Goal: Task Accomplishment & Management: Manage account settings

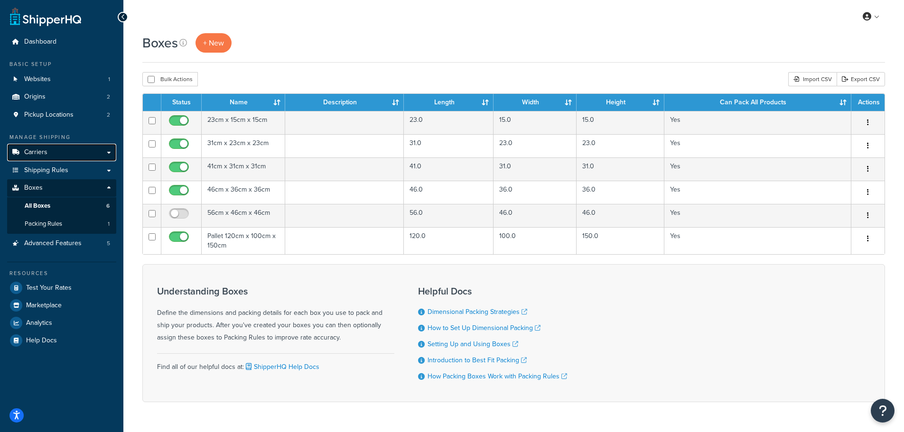
click at [40, 156] on span "Carriers" at bounding box center [35, 153] width 23 height 8
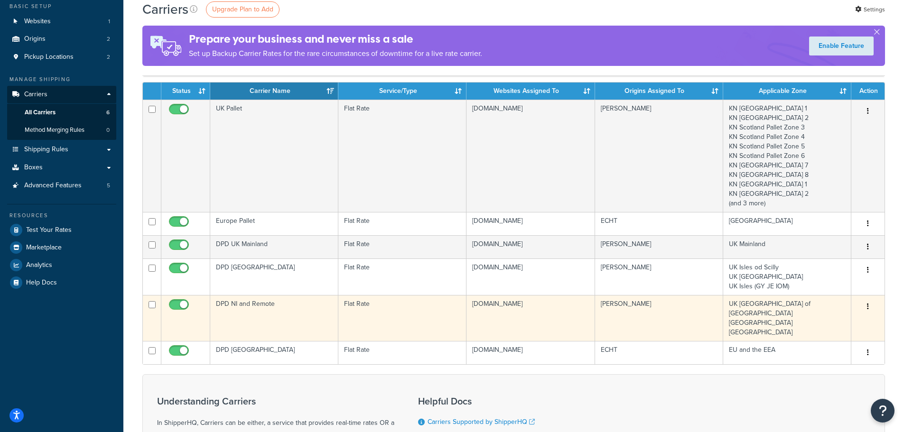
scroll to position [47, 0]
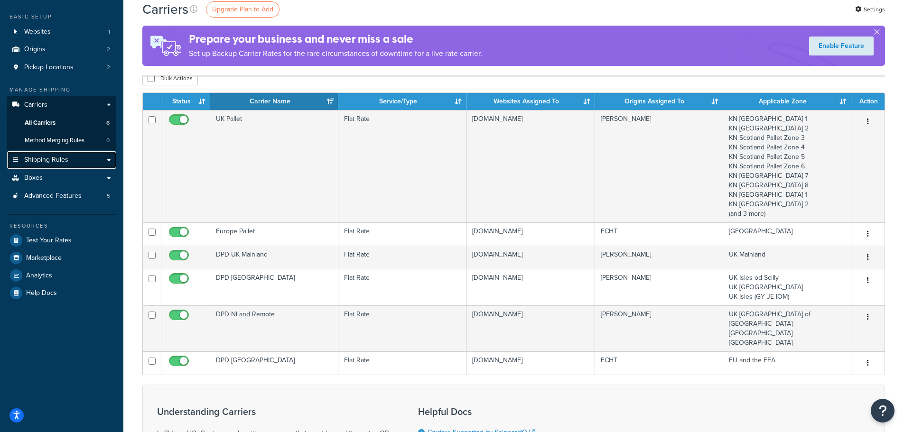
click at [66, 157] on span "Shipping Rules" at bounding box center [46, 160] width 44 height 8
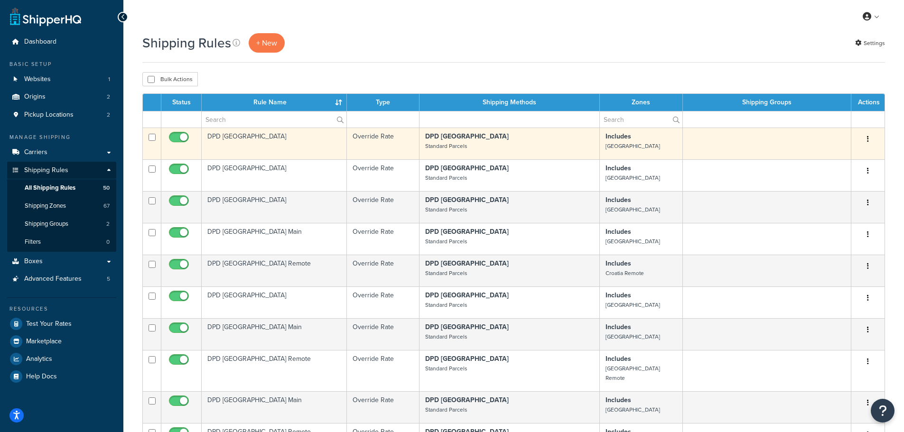
click at [223, 138] on td "DPD [GEOGRAPHIC_DATA]" at bounding box center [274, 144] width 145 height 32
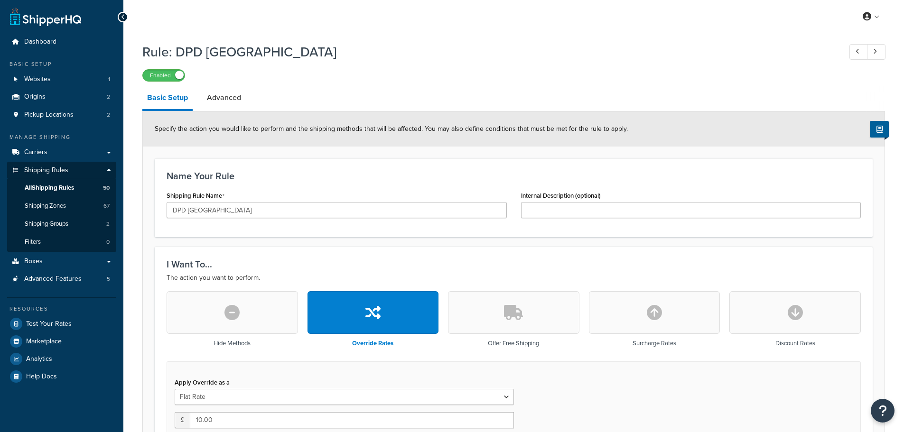
select select "BOX"
click at [230, 96] on link "Advanced" at bounding box center [224, 97] width 44 height 23
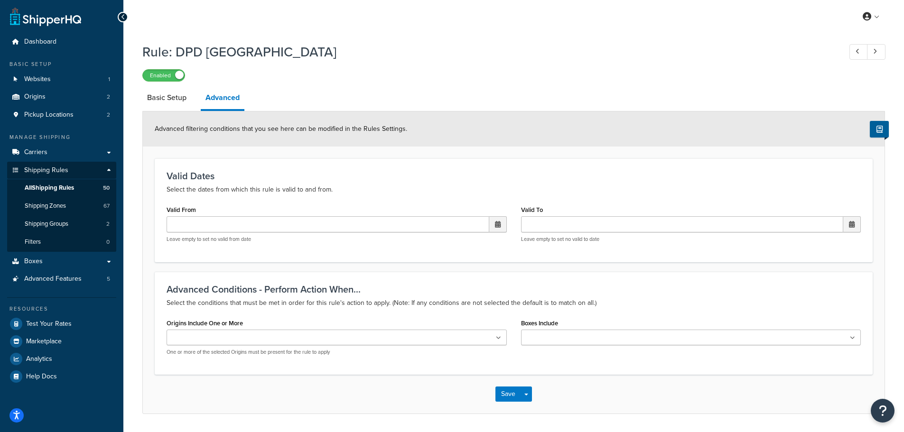
scroll to position [30, 0]
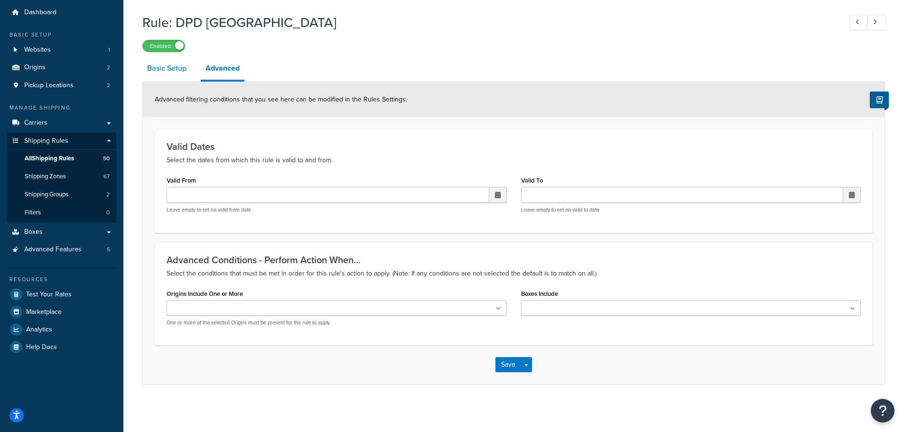
click at [173, 64] on link "Basic Setup" at bounding box center [166, 68] width 49 height 23
select select "BOX"
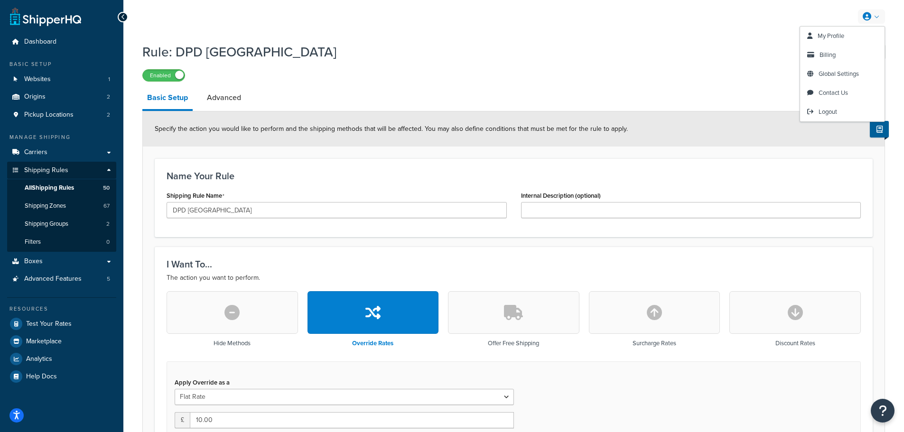
click at [878, 19] on link at bounding box center [871, 16] width 27 height 14
click at [838, 72] on span "Global Settings" at bounding box center [839, 73] width 40 height 9
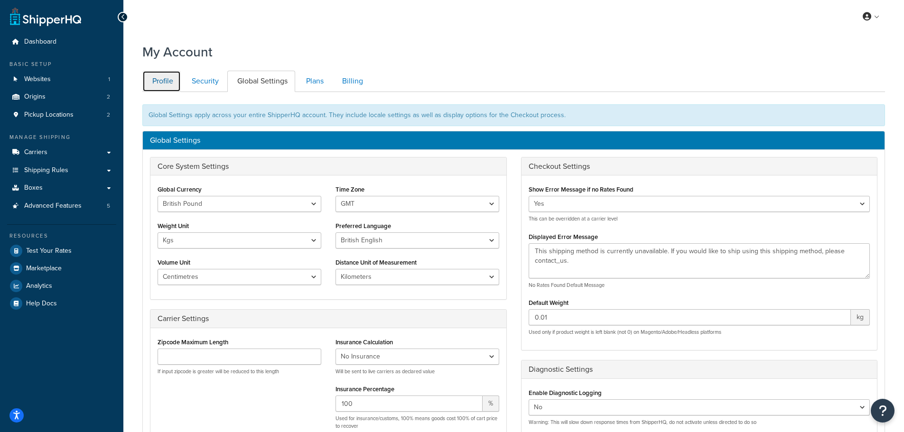
click at [161, 79] on link "Profile" at bounding box center [161, 81] width 38 height 21
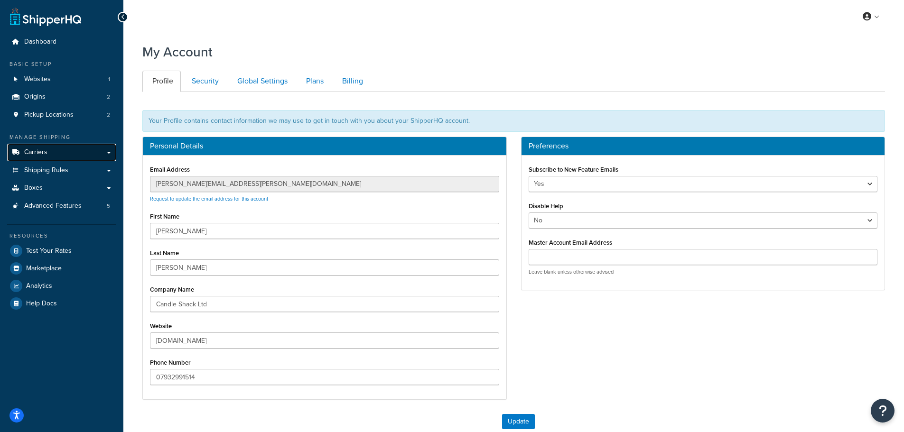
click at [57, 152] on link "Carriers" at bounding box center [61, 153] width 109 height 18
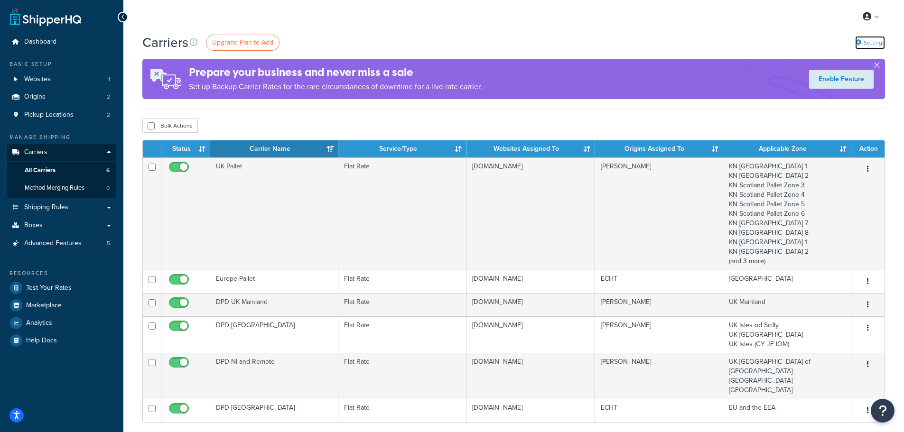
click at [864, 37] on link "Settings" at bounding box center [870, 42] width 30 height 13
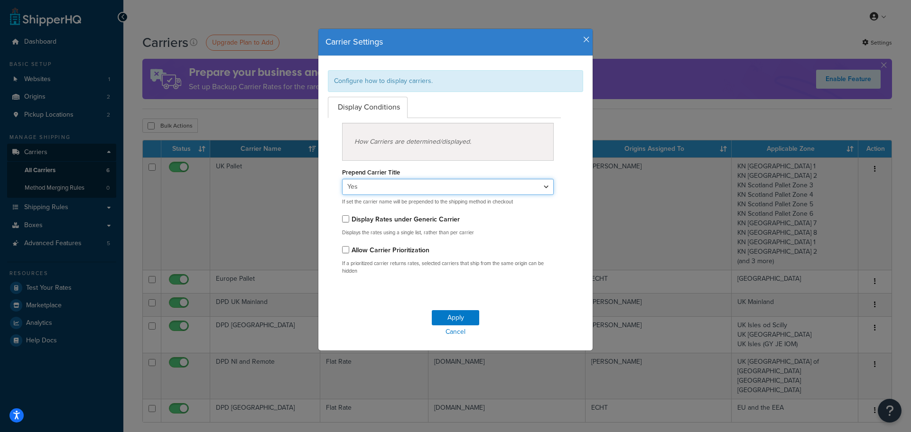
click at [415, 191] on select "Yes No" at bounding box center [448, 187] width 212 height 16
select select "false"
click at [342, 179] on select "Yes No" at bounding box center [448, 187] width 212 height 16
click at [485, 216] on div "Display Rates under Generic Carrier" at bounding box center [448, 219] width 212 height 13
click at [443, 318] on button "Apply" at bounding box center [455, 317] width 47 height 15
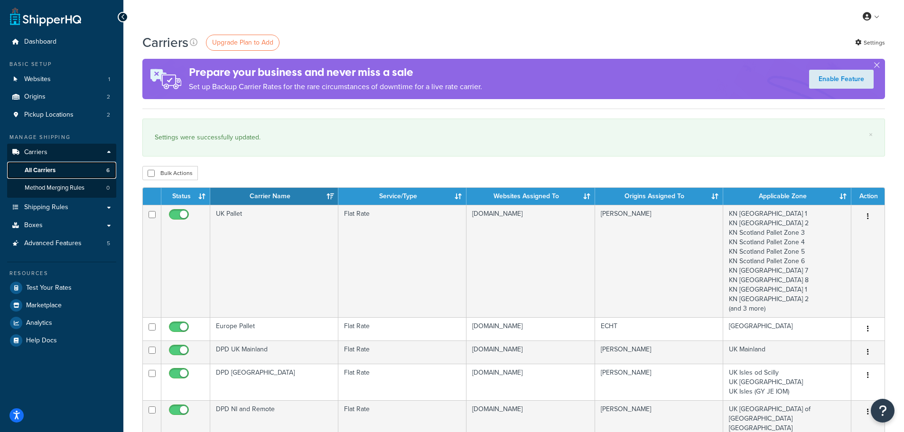
click at [47, 168] on span "All Carriers" at bounding box center [40, 171] width 31 height 8
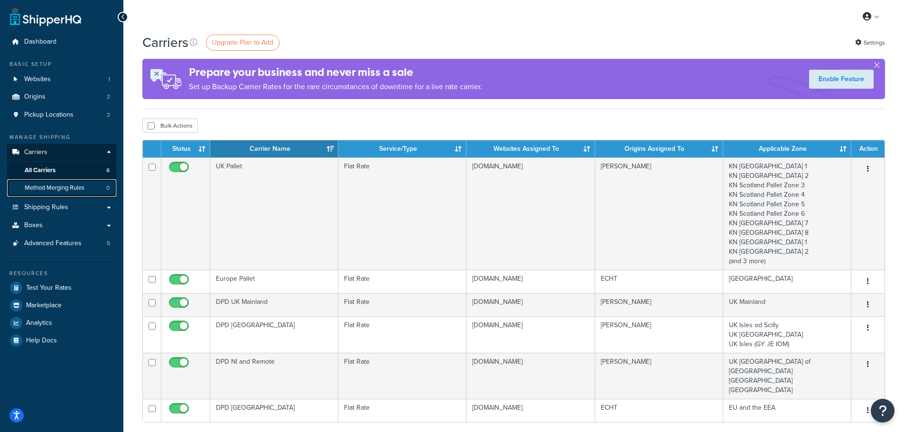
click at [54, 187] on span "Method Merging Rules" at bounding box center [55, 188] width 60 height 8
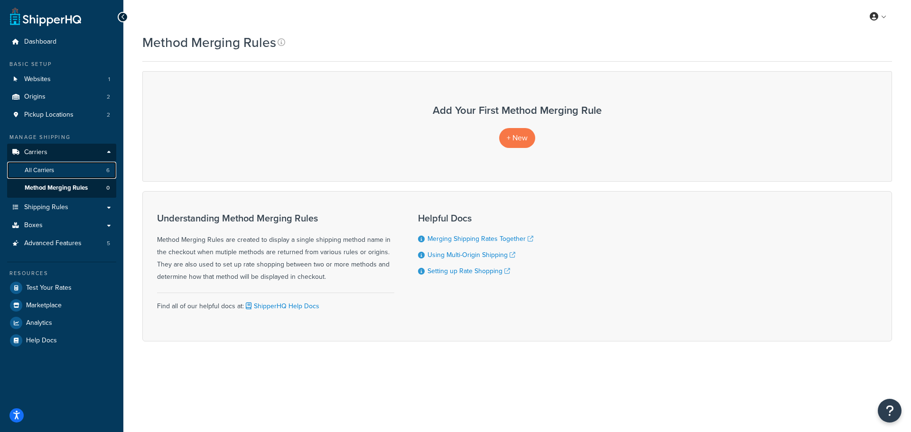
click at [50, 168] on span "All Carriers" at bounding box center [39, 171] width 29 height 8
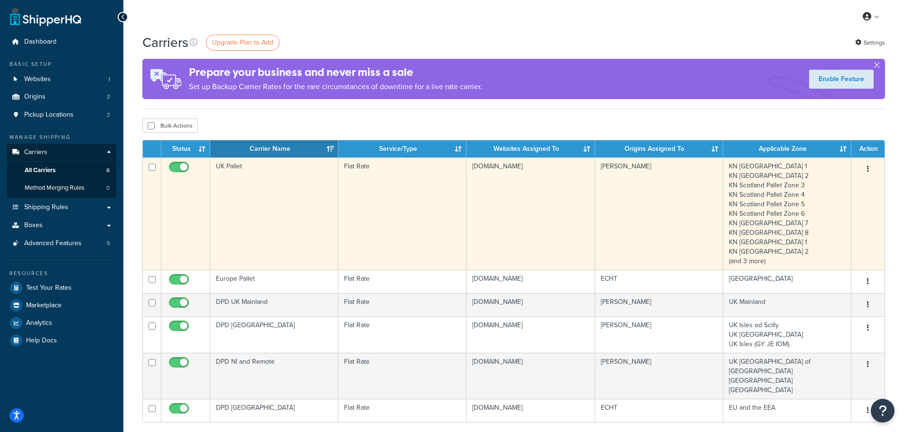
scroll to position [47, 0]
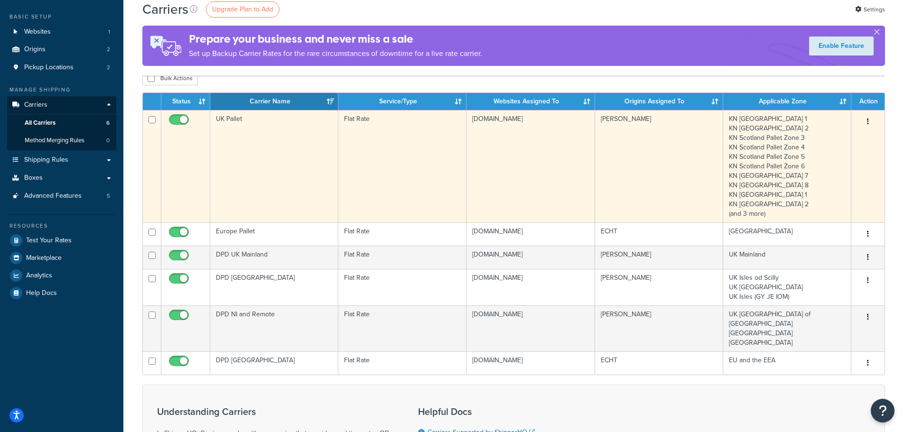
click at [257, 148] on td "UK Pallet" at bounding box center [274, 166] width 128 height 112
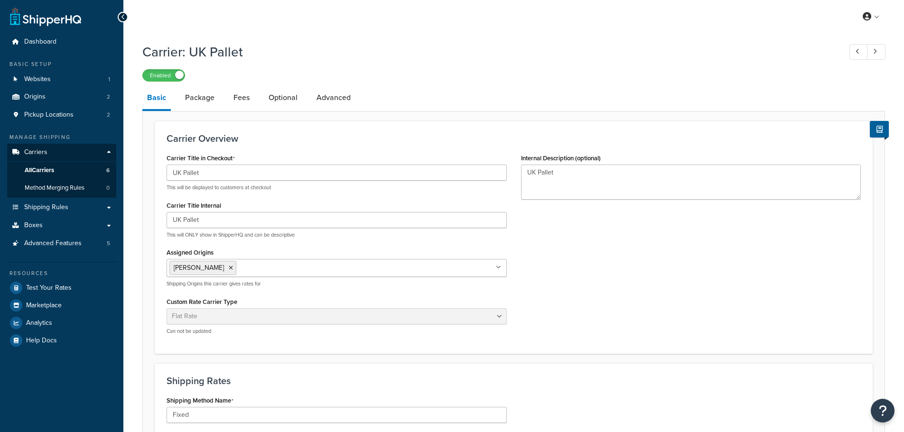
select select "flat"
select select "package"
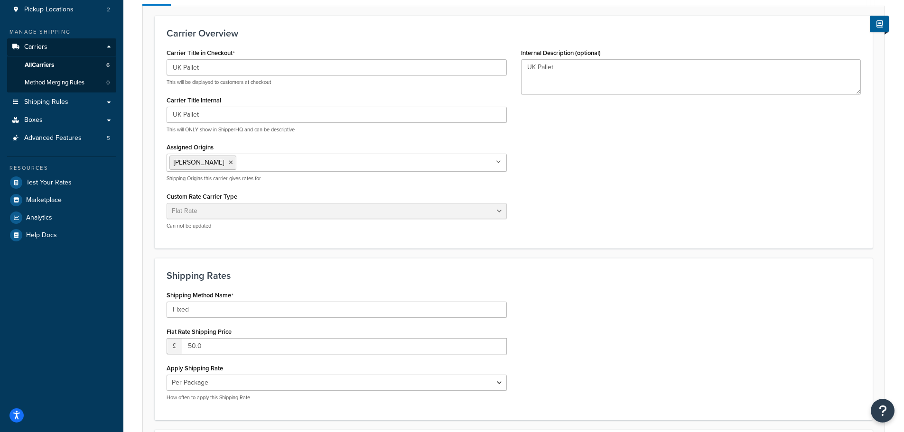
scroll to position [142, 0]
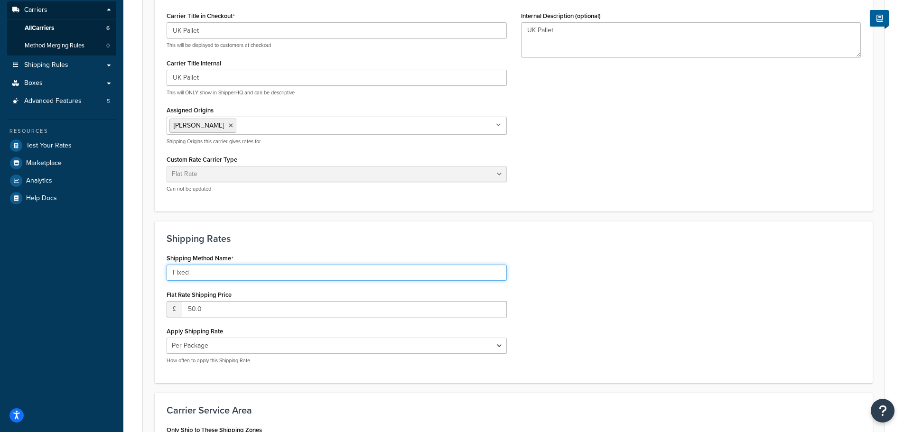
click at [183, 275] on input "Fixed" at bounding box center [337, 273] width 340 height 16
type input "UK Pallet"
click at [345, 221] on form "Carrier Overview Carrier Title in Checkout UK Pallet This will be displayed to …" at bounding box center [514, 289] width 742 height 620
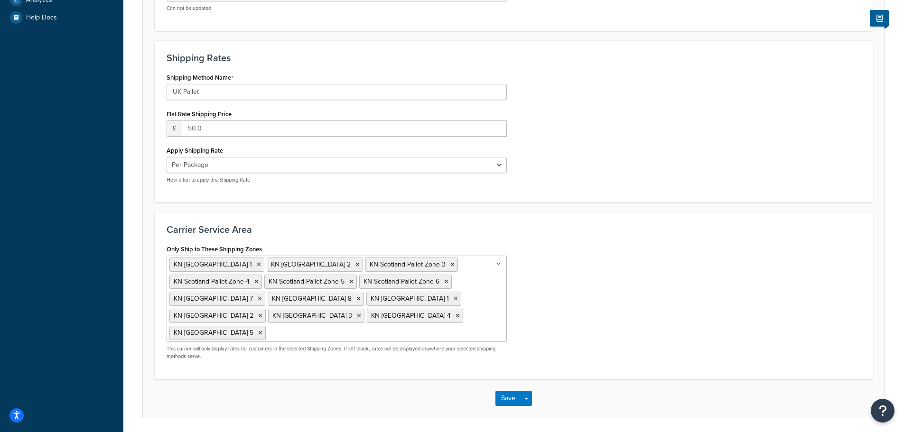
scroll to position [358, 0]
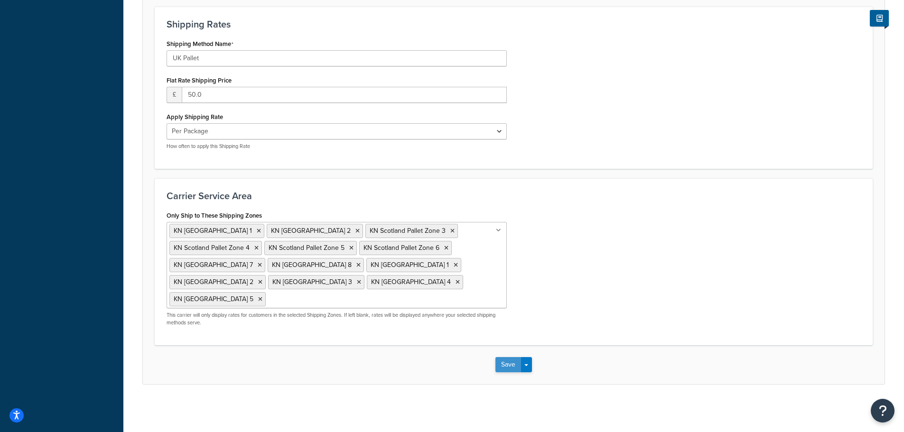
click at [500, 365] on button "Save" at bounding box center [508, 364] width 26 height 15
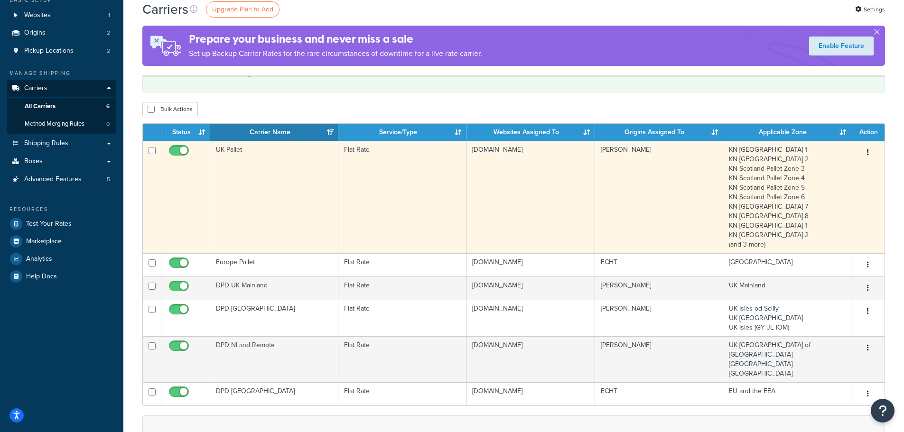
scroll to position [47, 0]
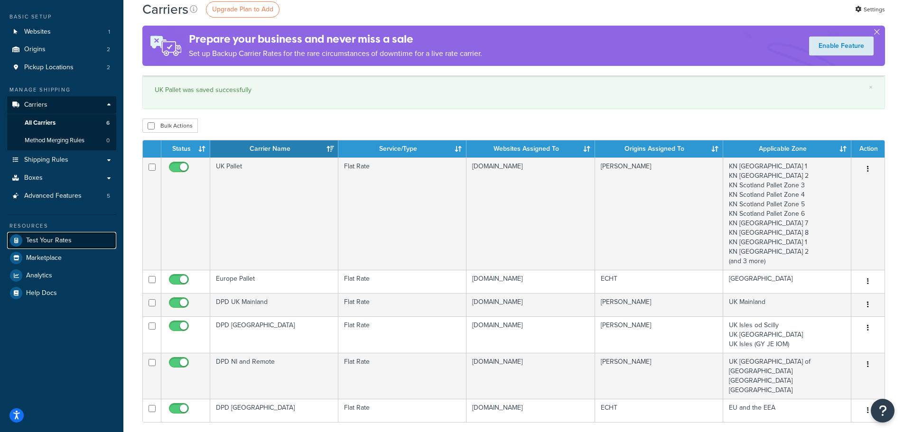
click at [50, 237] on span "Test Your Rates" at bounding box center [49, 241] width 46 height 8
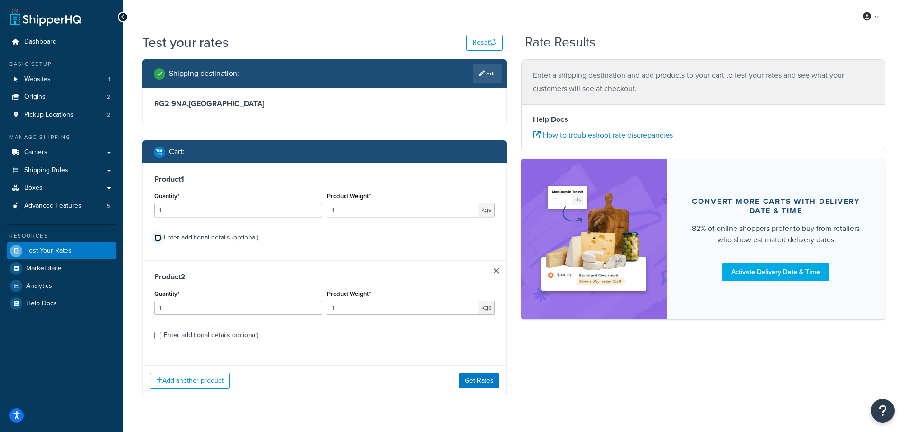
click at [160, 237] on input "Enter additional details (optional)" at bounding box center [157, 237] width 7 height 7
checkbox input "true"
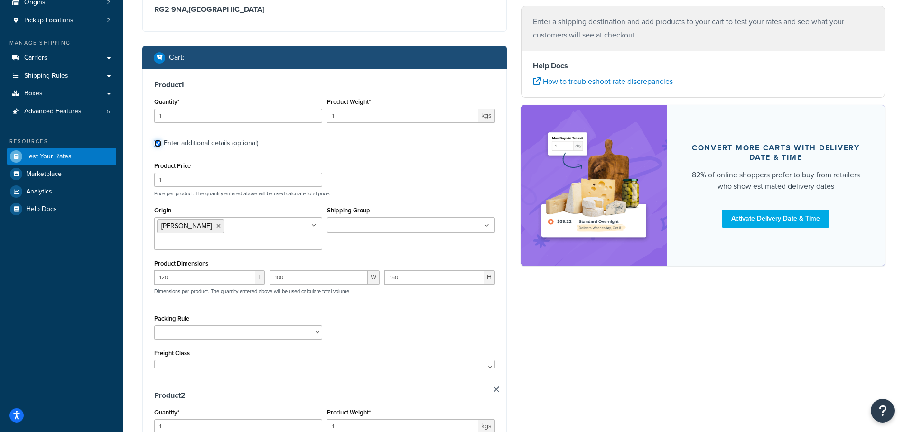
scroll to position [95, 0]
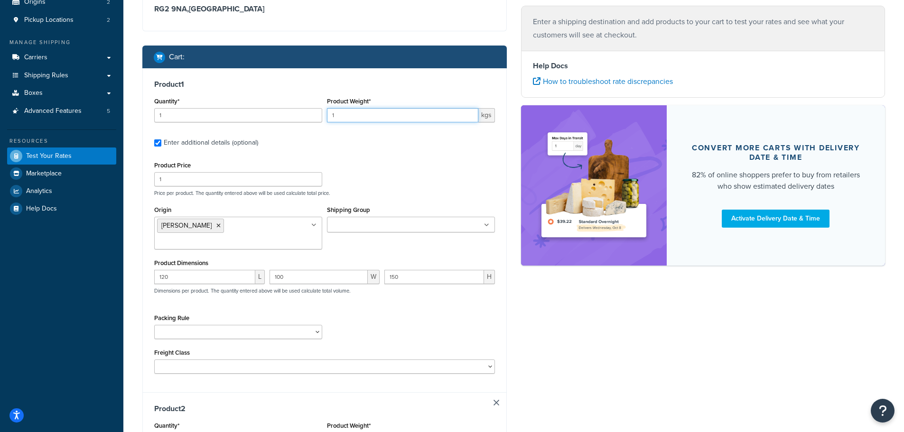
click at [341, 115] on input "1" at bounding box center [402, 115] width 151 height 14
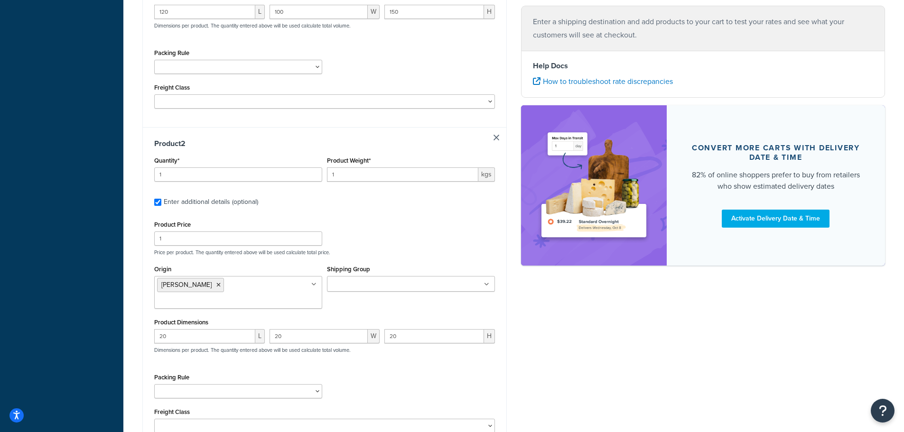
scroll to position [358, 0]
type input "1000"
click at [494, 137] on link at bounding box center [497, 140] width 6 height 6
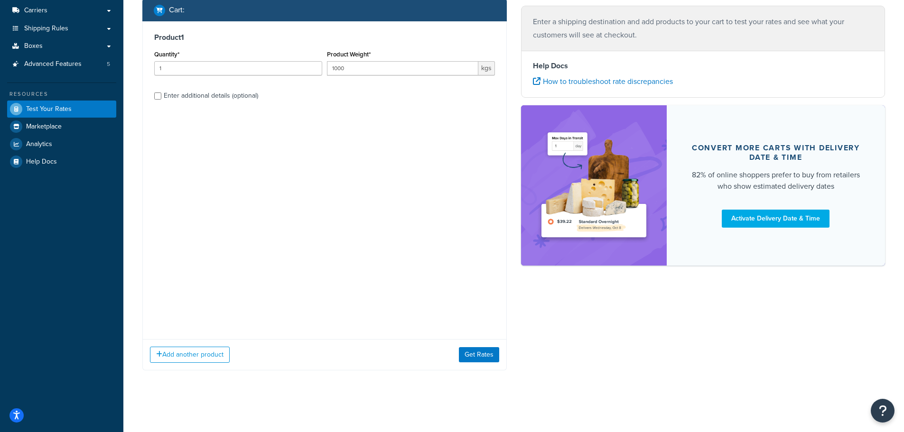
scroll to position [0, 0]
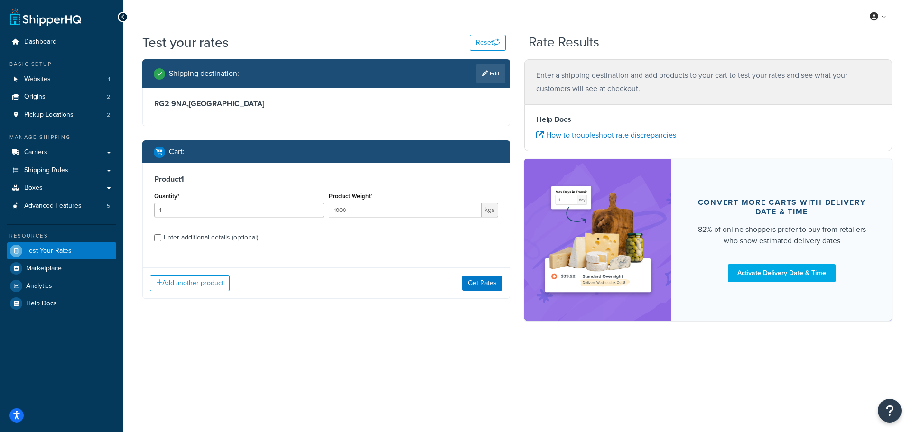
click at [161, 237] on div "Enter additional details (optional)" at bounding box center [326, 236] width 344 height 15
click at [157, 238] on input "Enter additional details (optional)" at bounding box center [157, 237] width 7 height 7
checkbox input "true"
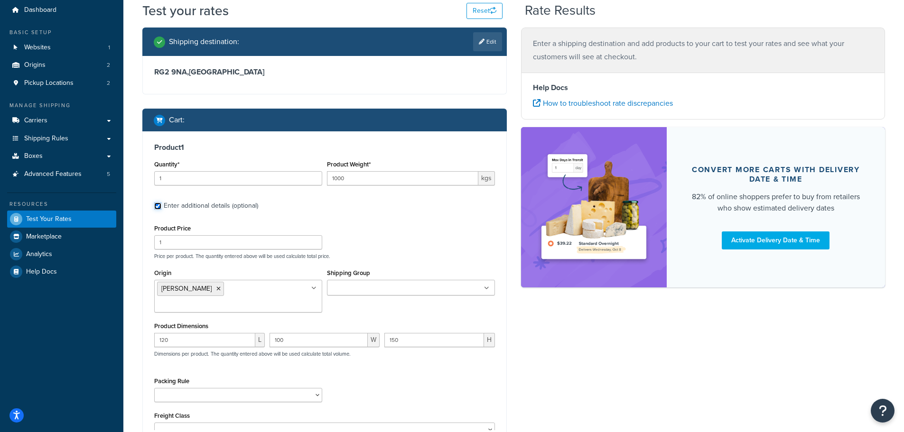
scroll to position [61, 0]
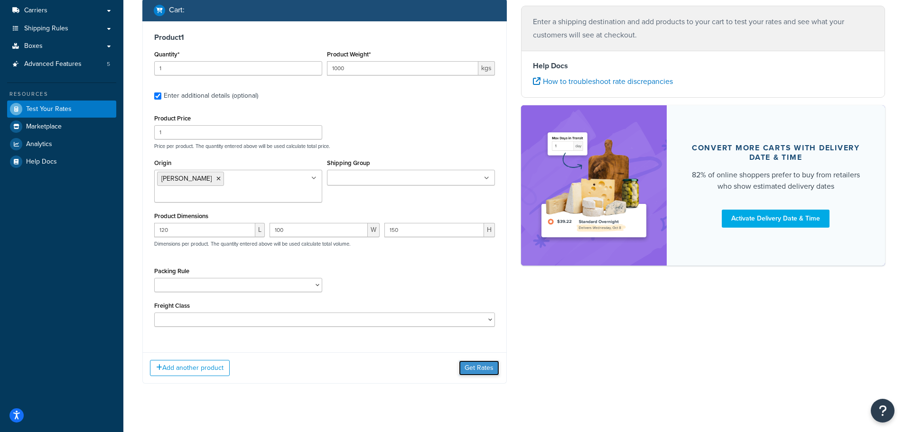
click at [469, 361] on button "Get Rates" at bounding box center [479, 368] width 40 height 15
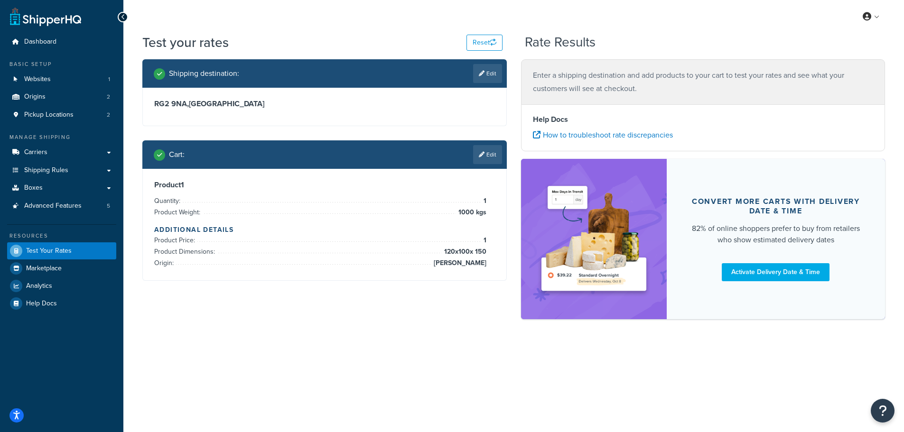
scroll to position [0, 0]
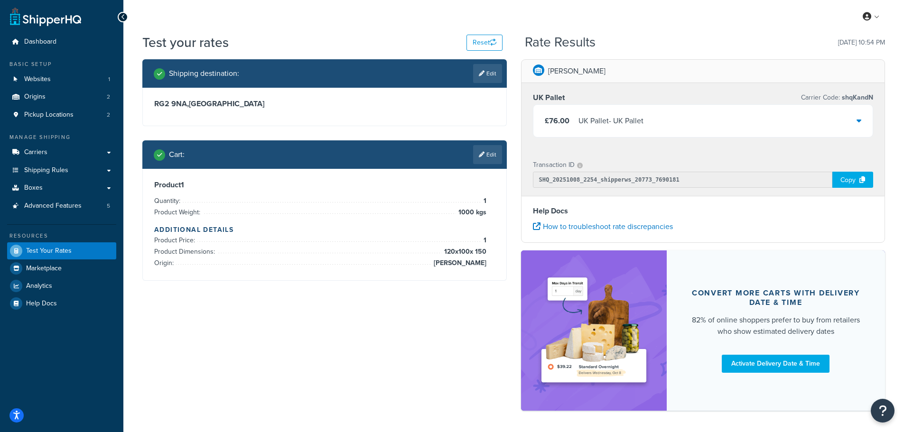
click at [655, 121] on div "£76.00 UK Pallet - UK Pallet" at bounding box center [703, 121] width 340 height 32
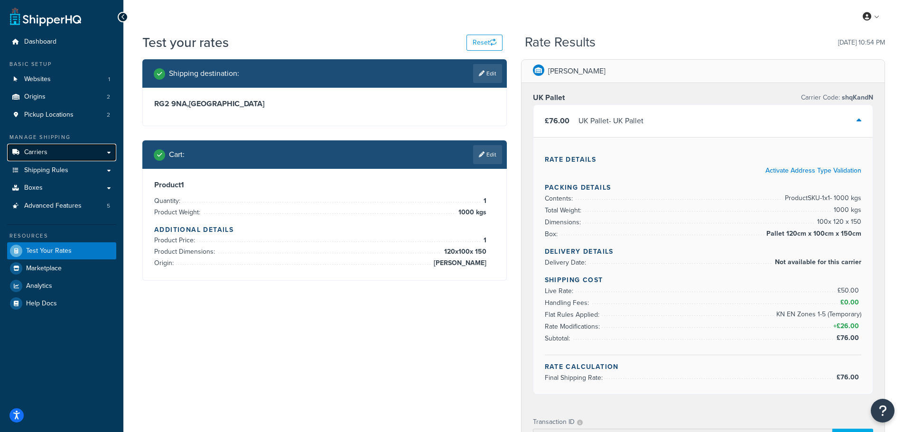
click at [41, 146] on link "Carriers" at bounding box center [61, 153] width 109 height 18
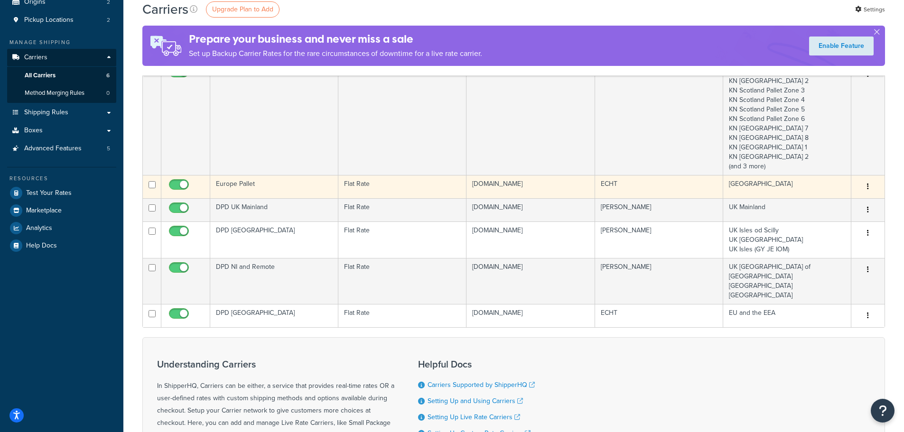
click at [267, 186] on td "Europe Pallet" at bounding box center [274, 186] width 128 height 23
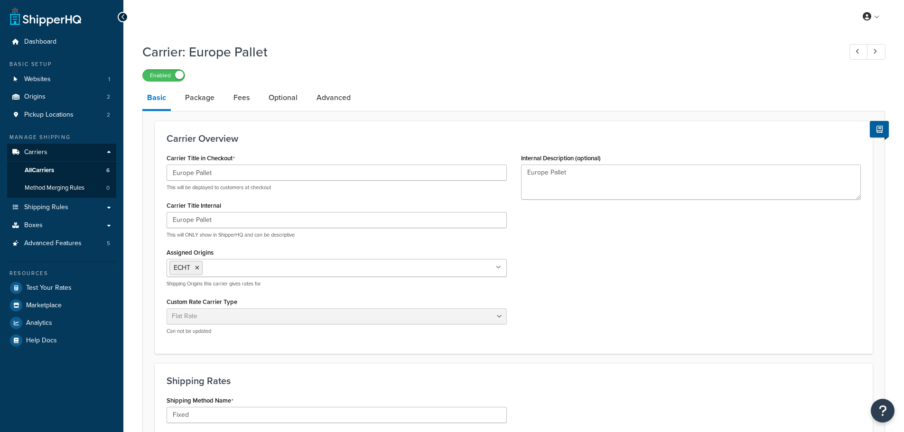
select select "flat"
select select "package"
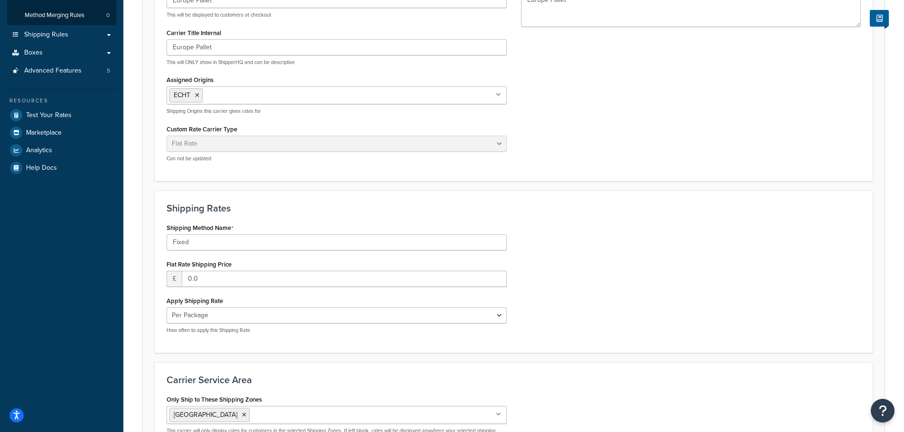
scroll to position [190, 0]
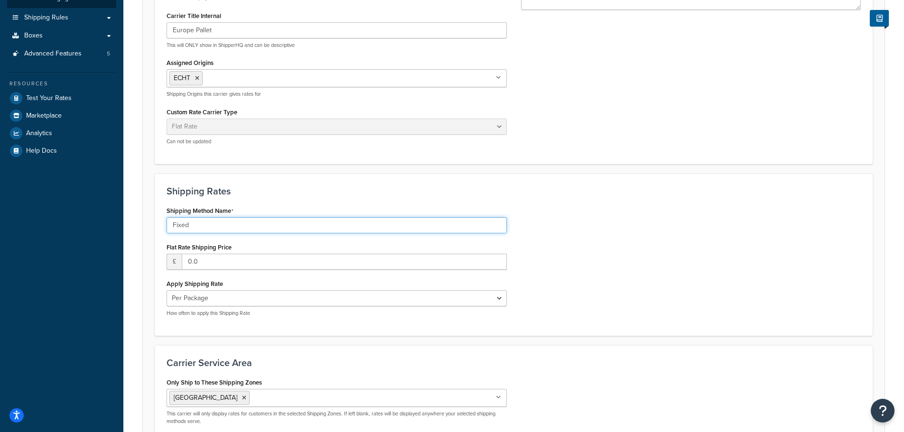
drag, startPoint x: 193, startPoint y: 222, endPoint x: 148, endPoint y: 219, distance: 45.7
click at [148, 219] on form "Carrier Overview Carrier Title in Checkout Europe Pallet This will be displayed…" at bounding box center [514, 207] width 742 height 552
type input "EU Pallet"
click at [309, 205] on div "Shipping Method Name EU Pallet" at bounding box center [337, 218] width 340 height 29
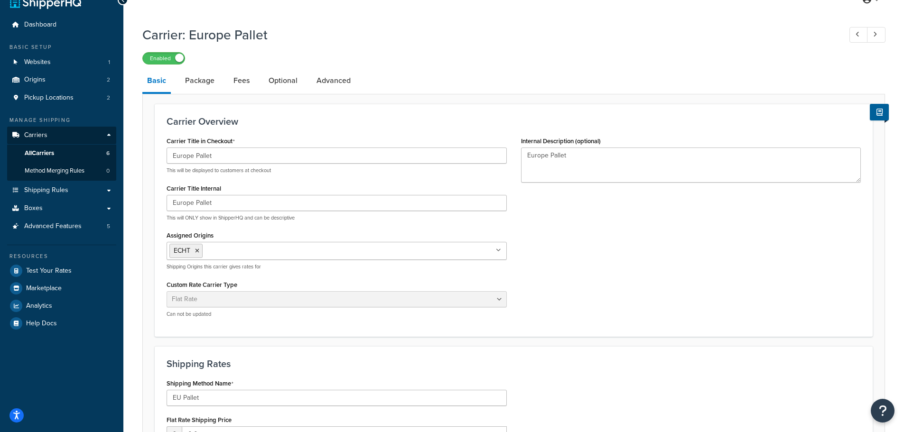
scroll to position [0, 0]
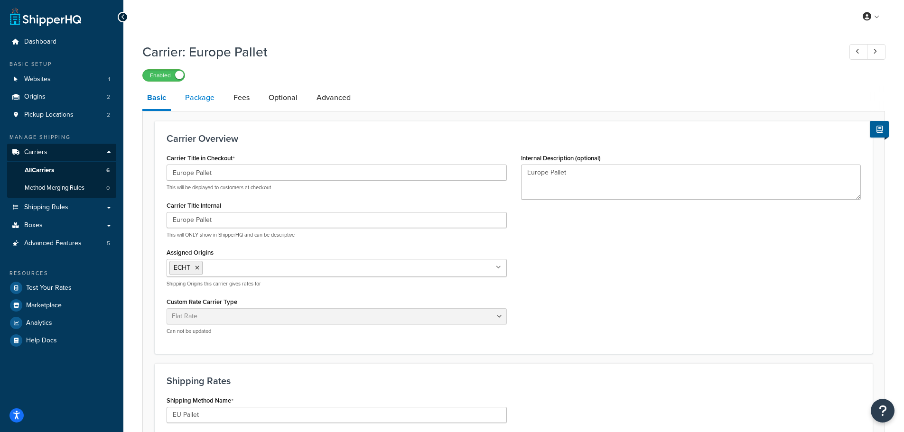
click at [186, 93] on link "Package" at bounding box center [199, 97] width 39 height 23
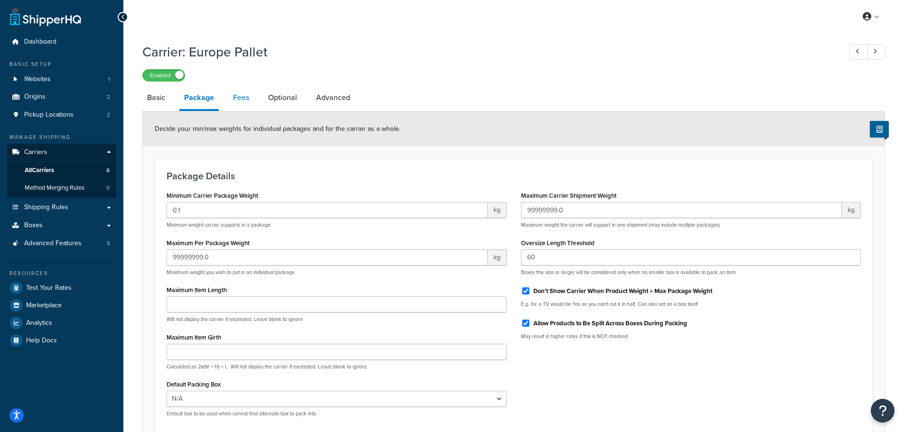
click at [246, 102] on link "Fees" at bounding box center [241, 97] width 26 height 23
select select "AFTER"
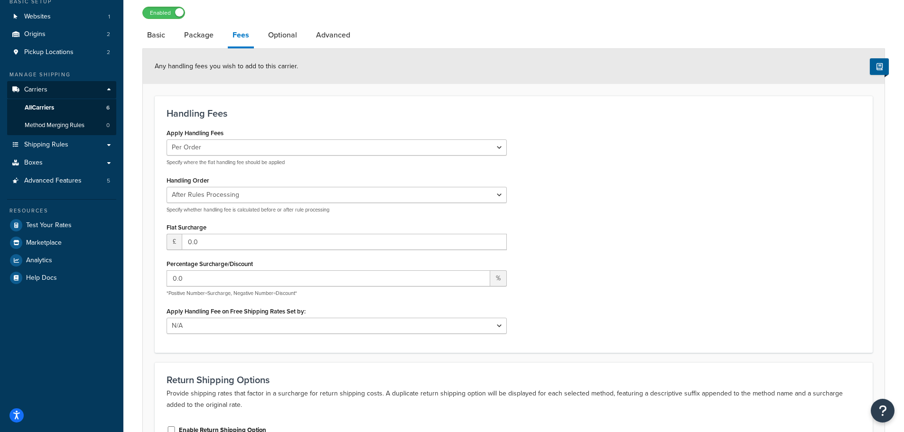
scroll to position [95, 0]
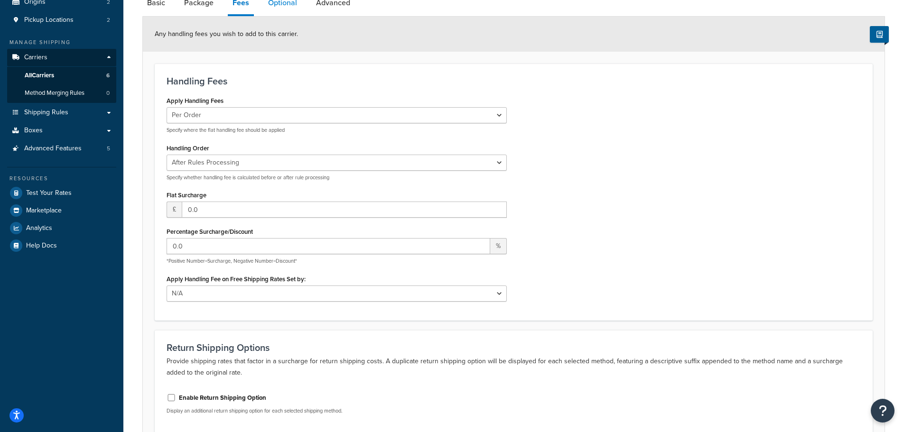
click at [280, 7] on link "Optional" at bounding box center [282, 2] width 38 height 23
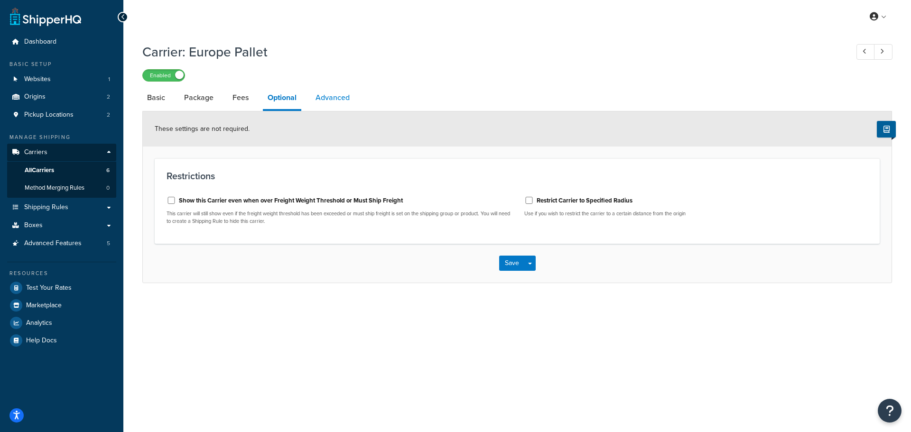
click at [326, 95] on link "Advanced" at bounding box center [333, 97] width 44 height 23
select select "false"
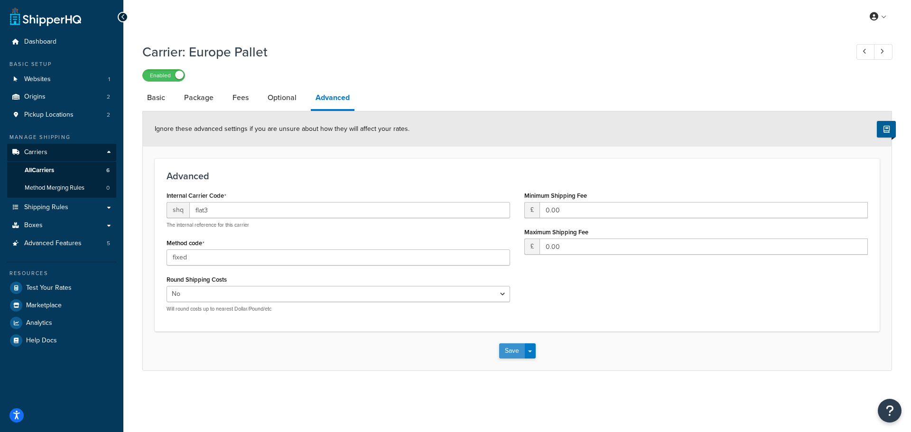
click at [504, 350] on button "Save" at bounding box center [512, 351] width 26 height 15
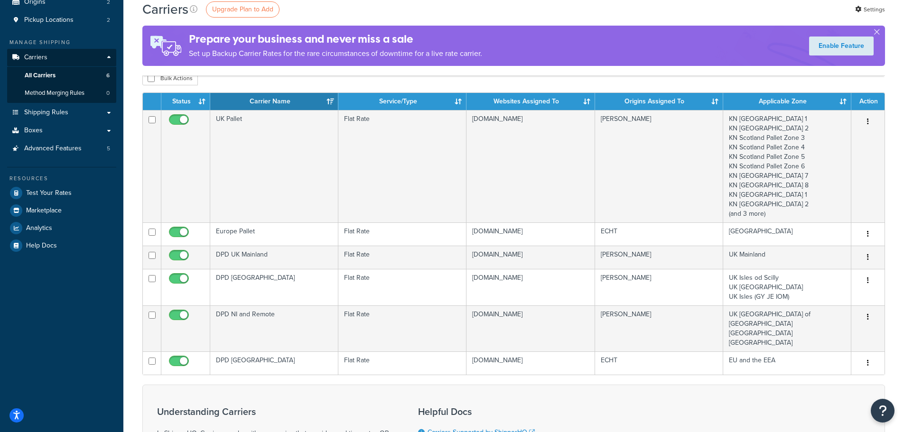
scroll to position [142, 0]
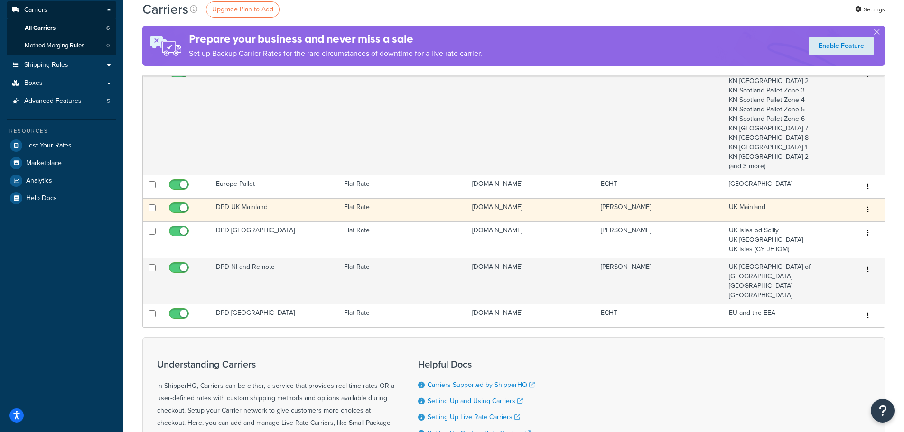
click at [280, 210] on td "DPD UK Mainland" at bounding box center [274, 209] width 128 height 23
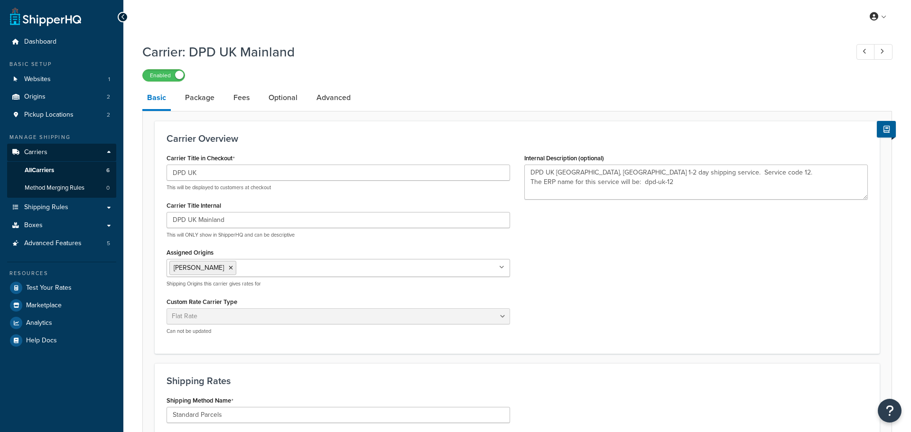
select select "flat"
select select "package"
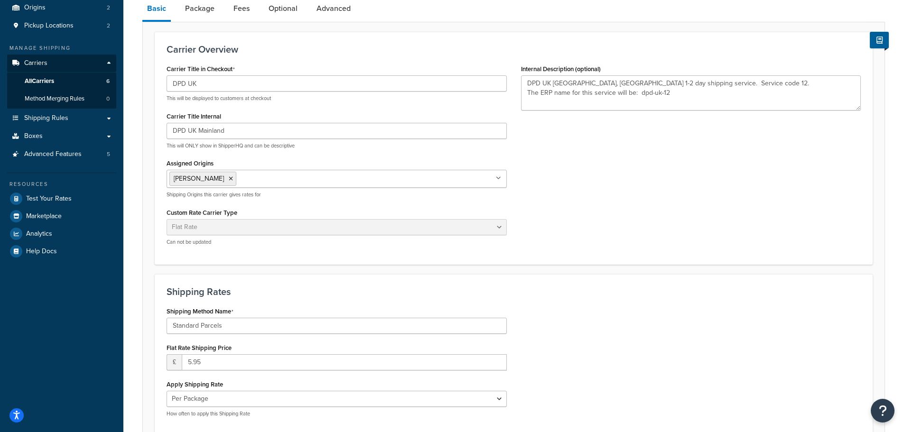
scroll to position [52, 0]
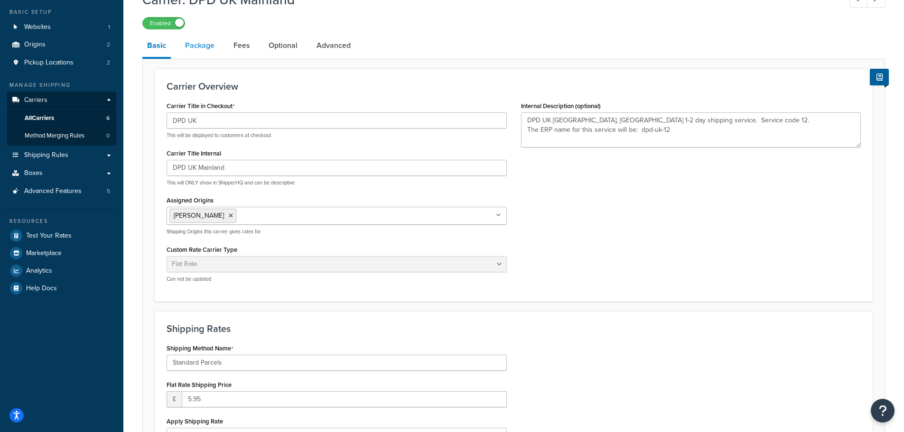
click at [202, 48] on link "Package" at bounding box center [199, 45] width 39 height 23
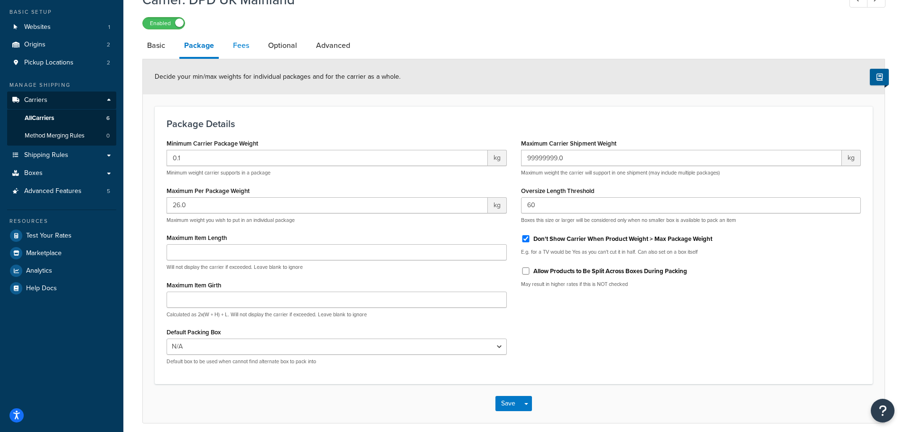
click at [243, 42] on link "Fees" at bounding box center [241, 45] width 26 height 23
select select "AFTER"
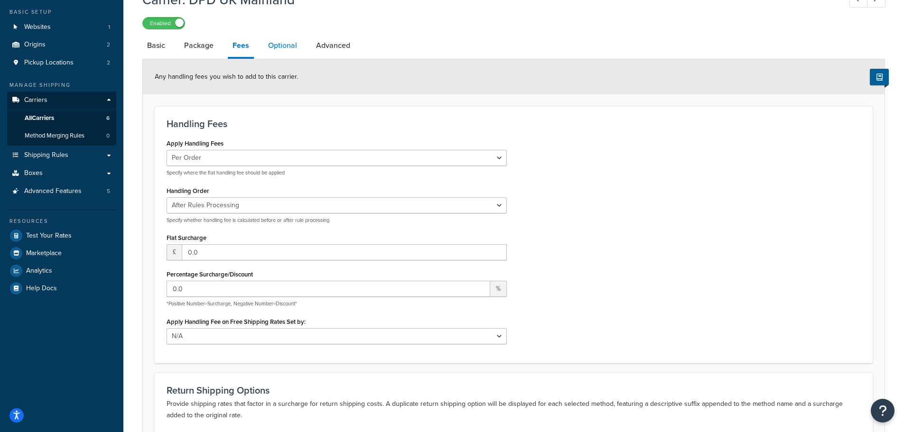
click at [273, 47] on link "Optional" at bounding box center [282, 45] width 38 height 23
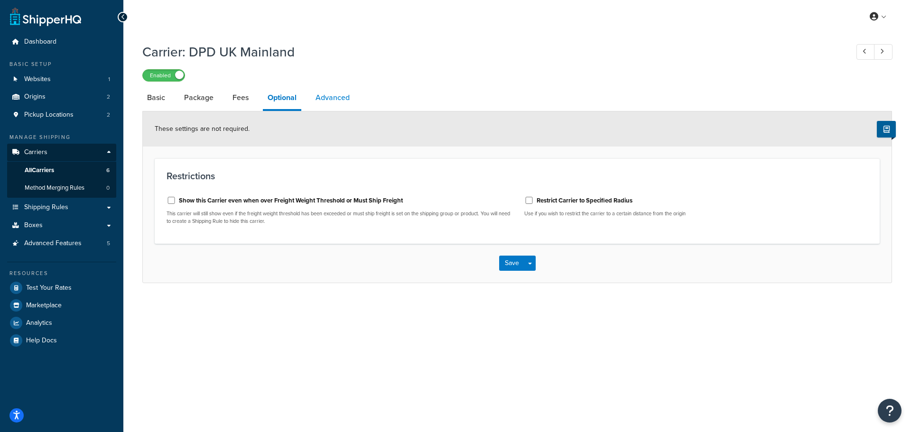
click at [337, 100] on link "Advanced" at bounding box center [333, 97] width 44 height 23
select select "false"
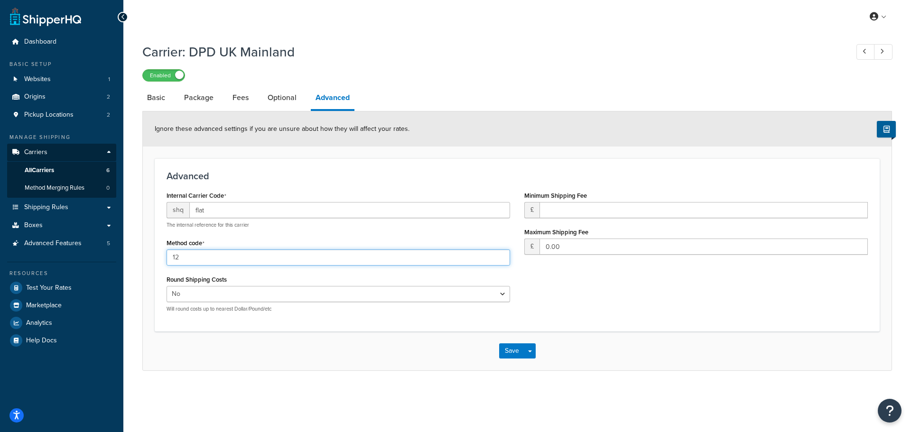
drag, startPoint x: 186, startPoint y: 257, endPoint x: 164, endPoint y: 259, distance: 22.4
click at [164, 259] on div "Internal Carrier Code shq flat The internal reference for this carrier Method c…" at bounding box center [338, 254] width 358 height 131
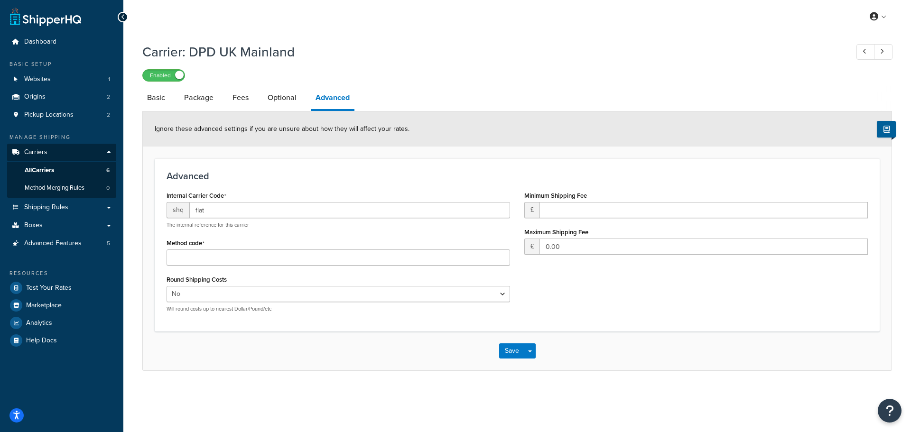
click at [233, 232] on div "Internal Carrier Code shq flat The internal reference for this carrier Method c…" at bounding box center [338, 254] width 358 height 131
click at [195, 255] on input "Method code" at bounding box center [339, 258] width 344 height 16
type input "12"
click at [503, 351] on button "Save" at bounding box center [512, 351] width 26 height 15
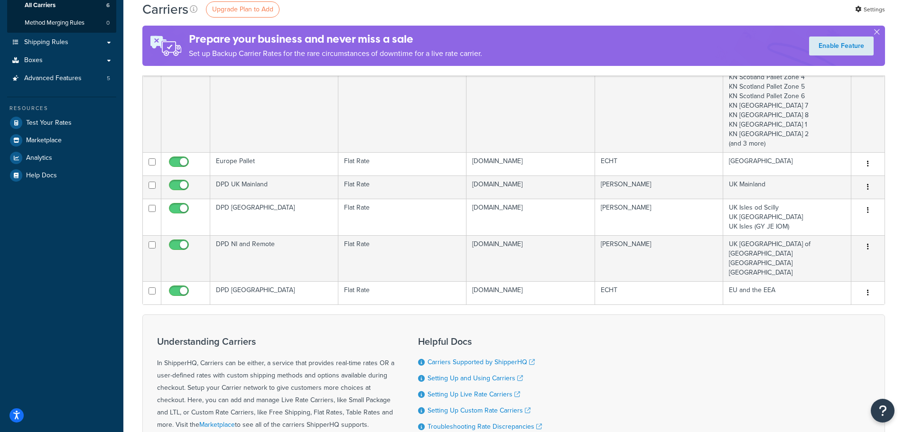
scroll to position [142, 0]
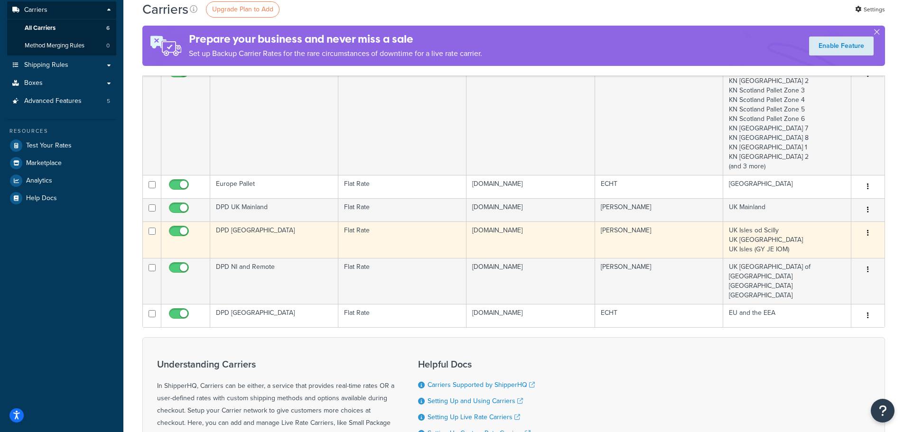
click at [248, 237] on td "DPD [GEOGRAPHIC_DATA]" at bounding box center [274, 240] width 128 height 37
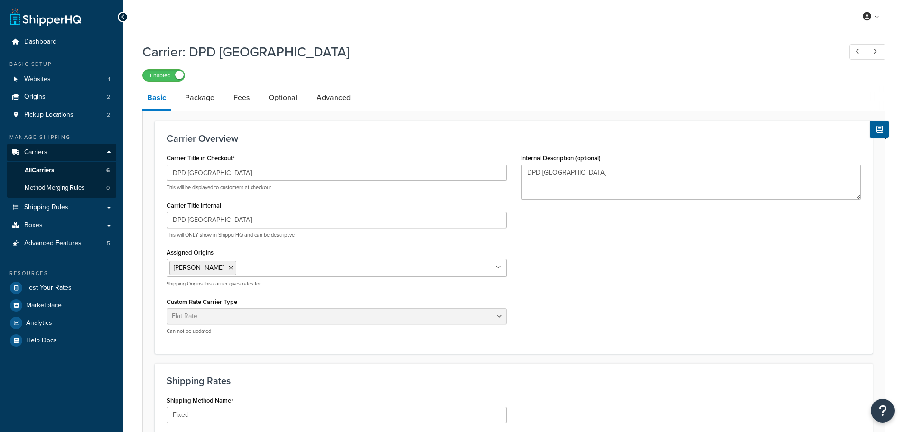
select select "flat"
select select "package"
click at [330, 105] on link "Advanced" at bounding box center [334, 97] width 44 height 23
select select "false"
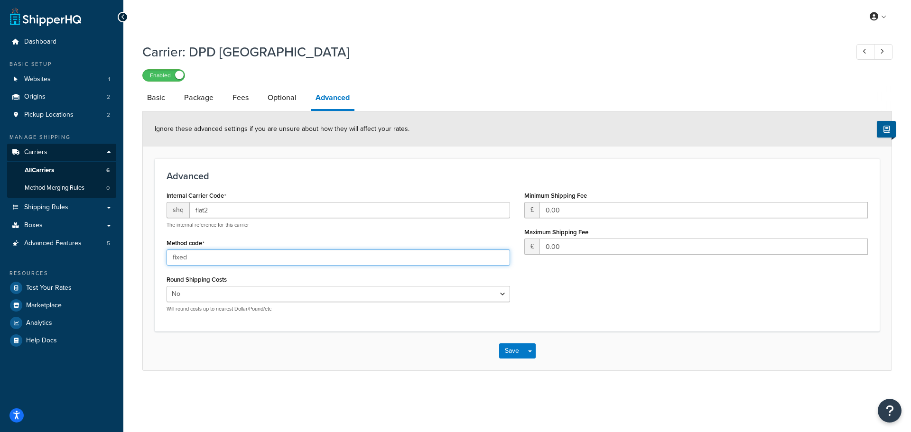
click at [193, 257] on input "fixed" at bounding box center [339, 258] width 344 height 16
type input "11"
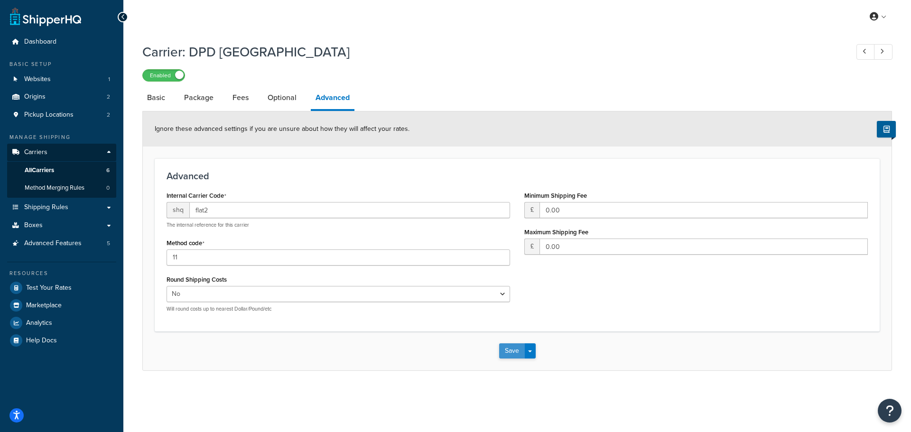
click at [507, 350] on button "Save" at bounding box center [512, 351] width 26 height 15
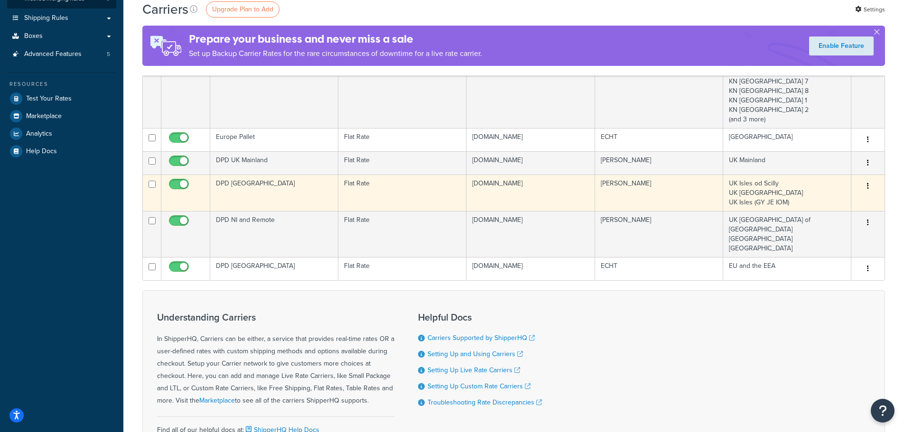
scroll to position [190, 0]
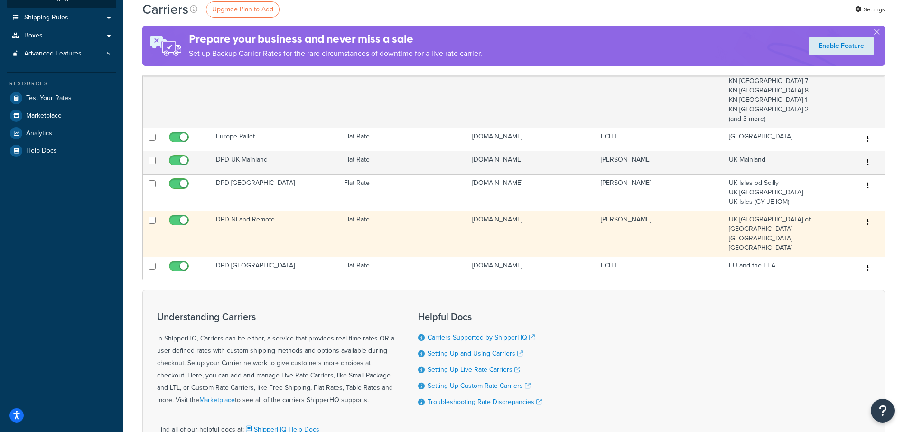
click at [270, 221] on td "DPD NI and Remote" at bounding box center [274, 234] width 128 height 46
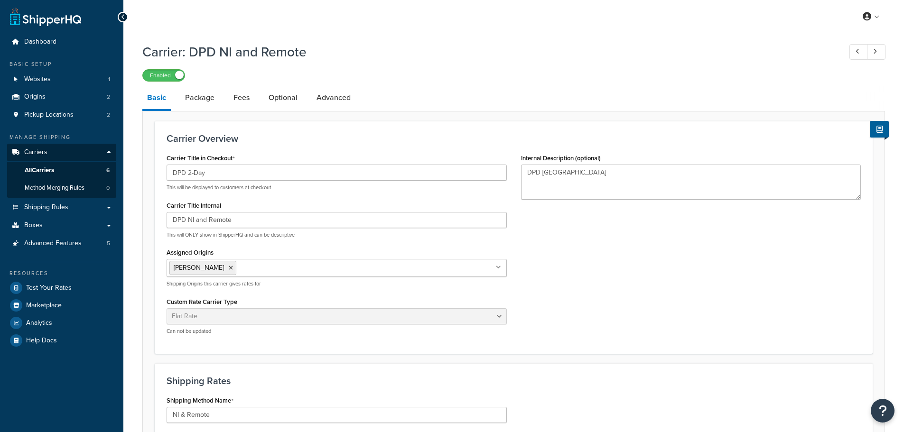
select select "flat"
select select "package"
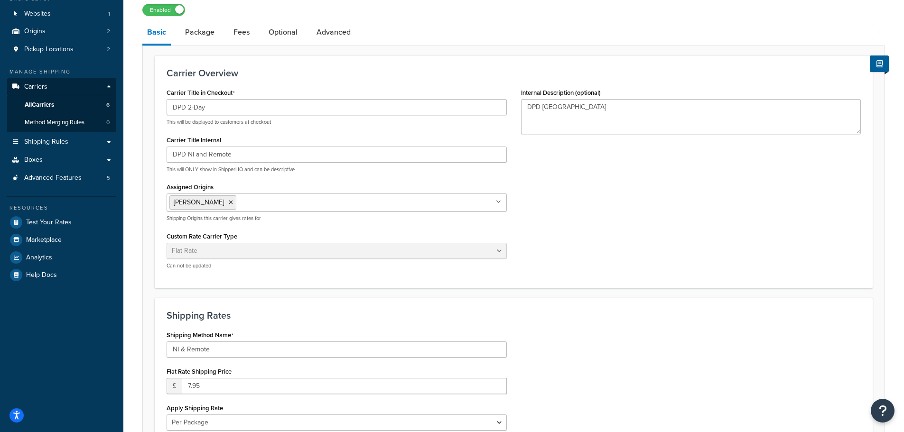
scroll to position [47, 0]
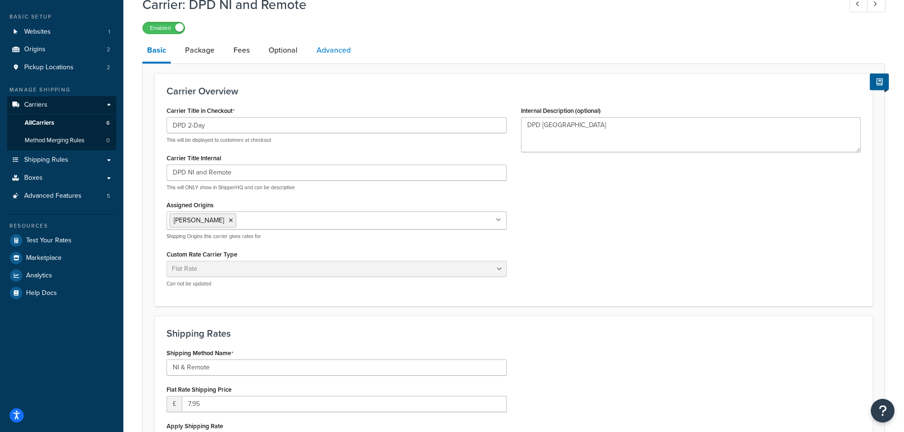
click at [329, 42] on link "Advanced" at bounding box center [334, 50] width 44 height 23
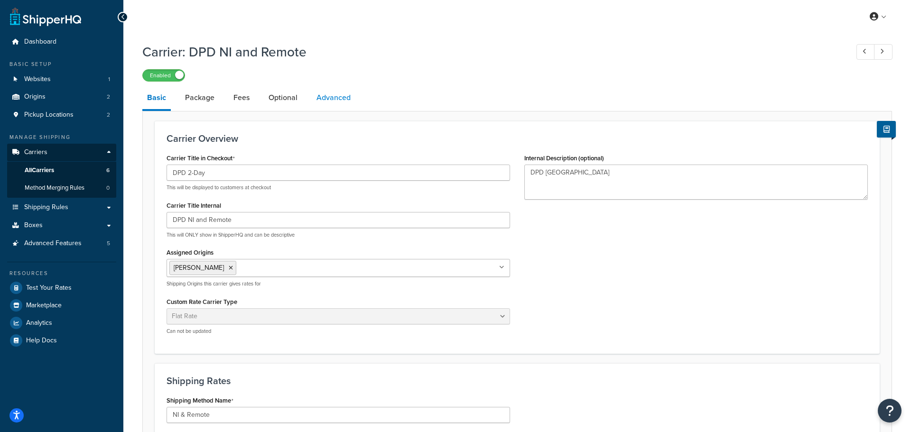
select select "false"
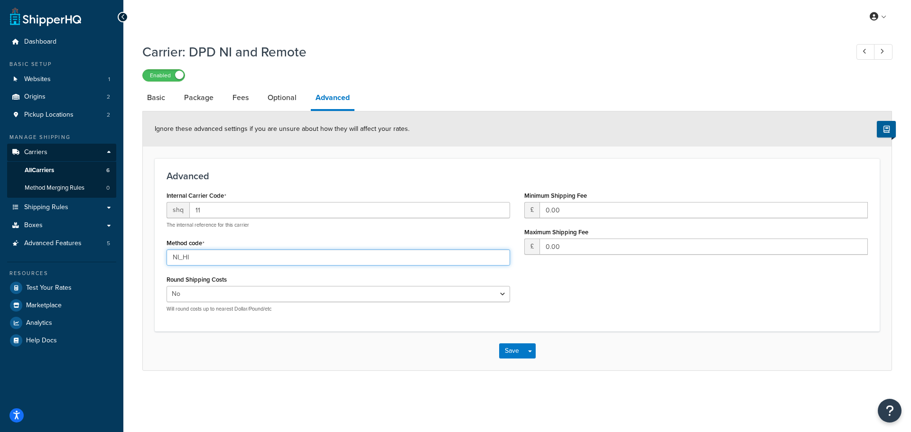
drag, startPoint x: 199, startPoint y: 259, endPoint x: 141, endPoint y: 262, distance: 58.0
click at [141, 262] on div "Carrier: DPD NI and Remote Enabled Basic Package Fees Optional Advanced Ignore …" at bounding box center [517, 216] width 788 height 357
type input "11"
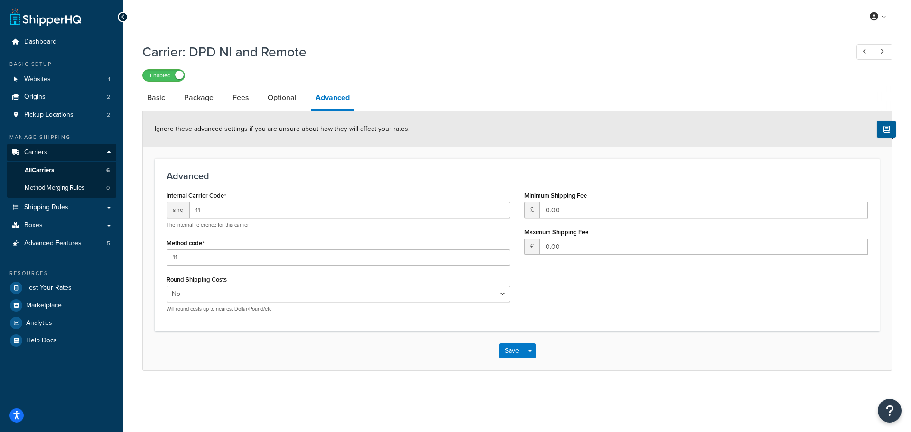
click at [208, 349] on div "Save Save Dropdown Save and Edit" at bounding box center [517, 351] width 749 height 39
click at [507, 353] on button "Save" at bounding box center [512, 351] width 26 height 15
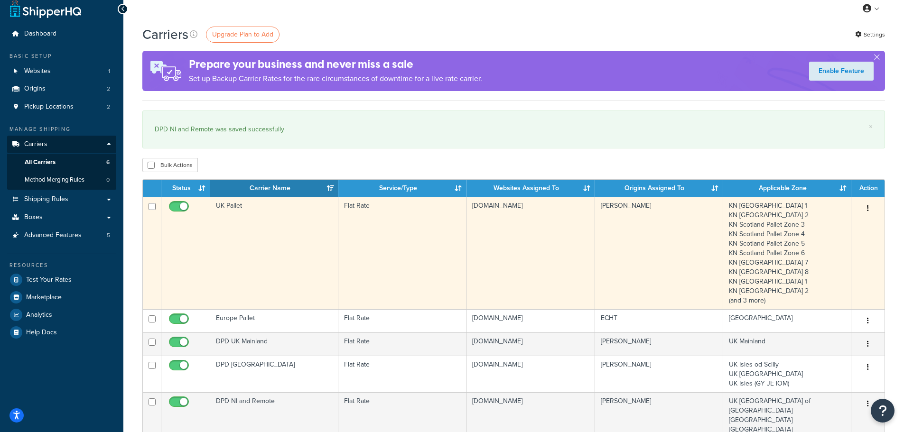
scroll to position [142, 0]
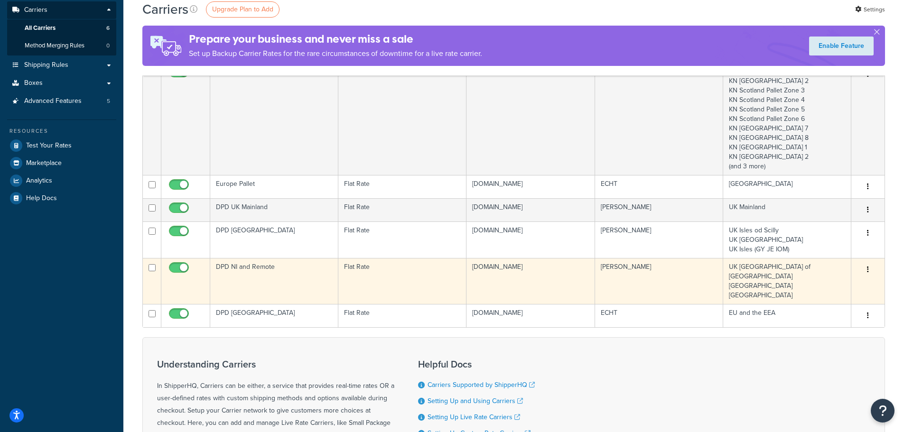
click at [274, 265] on td "DPD NI and Remote" at bounding box center [274, 281] width 128 height 46
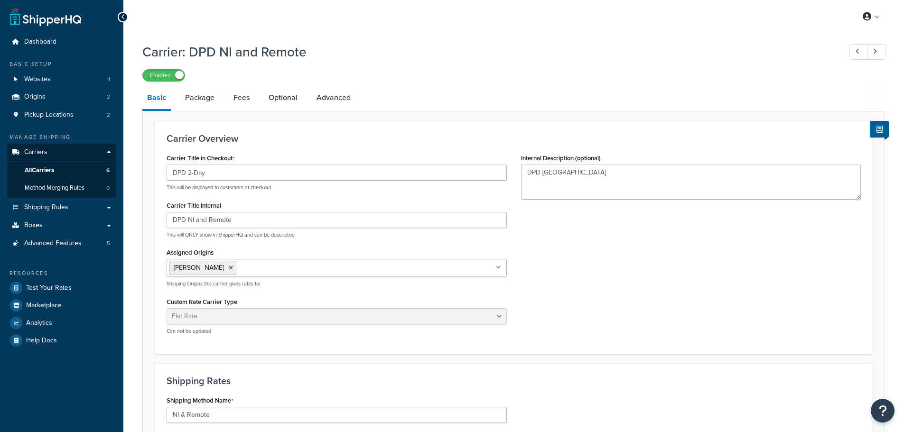
select select "flat"
select select "package"
click at [338, 100] on link "Advanced" at bounding box center [334, 97] width 44 height 23
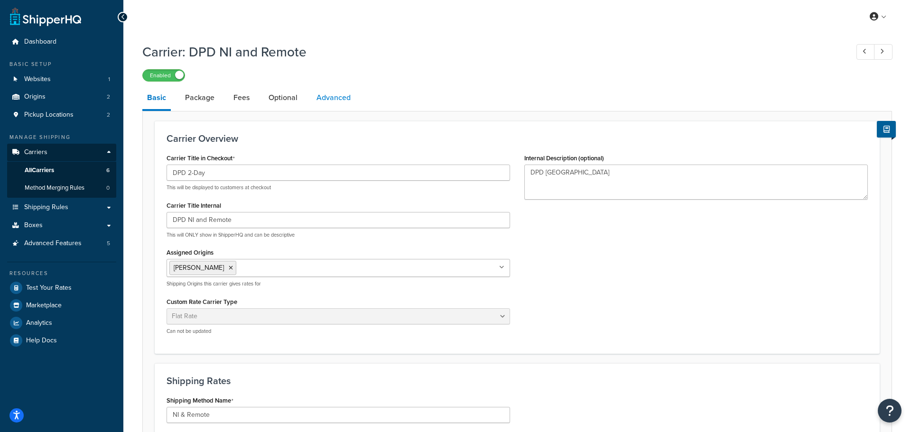
select select "false"
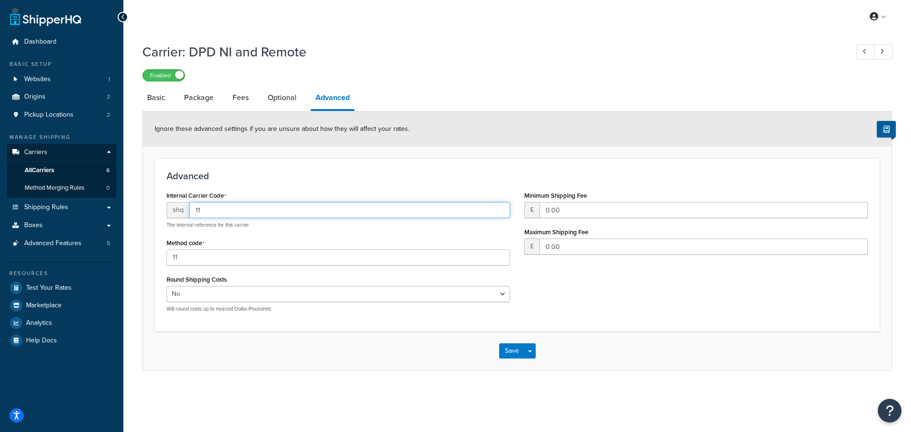
drag, startPoint x: 208, startPoint y: 209, endPoint x: 192, endPoint y: 210, distance: 16.2
click at [192, 210] on input "11" at bounding box center [349, 210] width 321 height 16
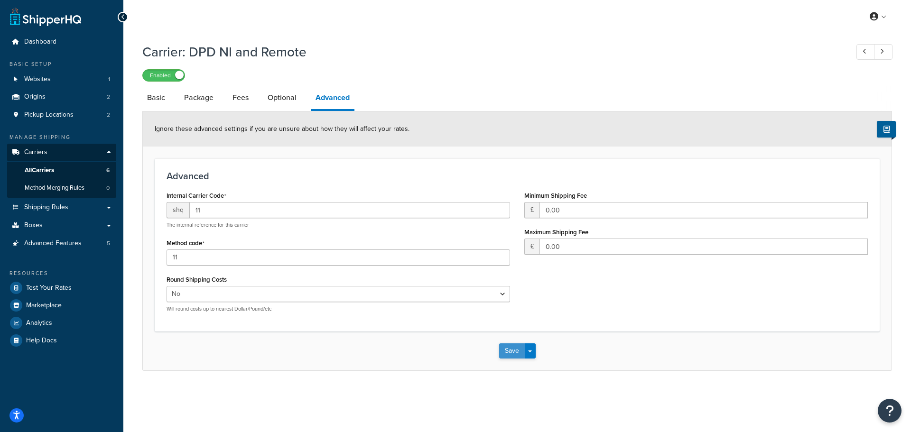
click at [505, 350] on button "Save" at bounding box center [512, 351] width 26 height 15
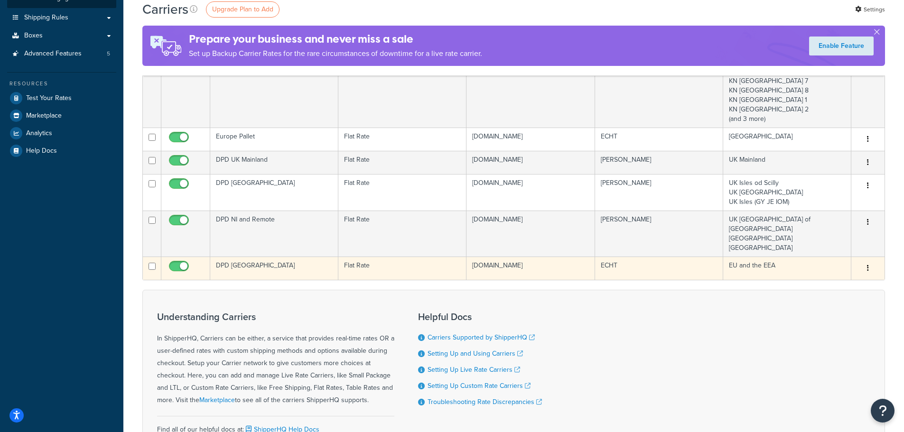
click at [278, 257] on td "DPD [GEOGRAPHIC_DATA]" at bounding box center [274, 268] width 128 height 23
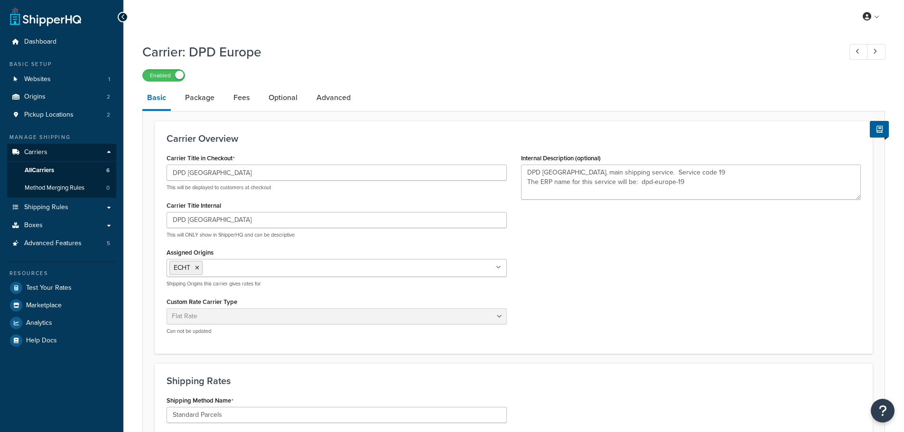
select select "flat"
select select "package"
click at [333, 102] on link "Advanced" at bounding box center [334, 97] width 44 height 23
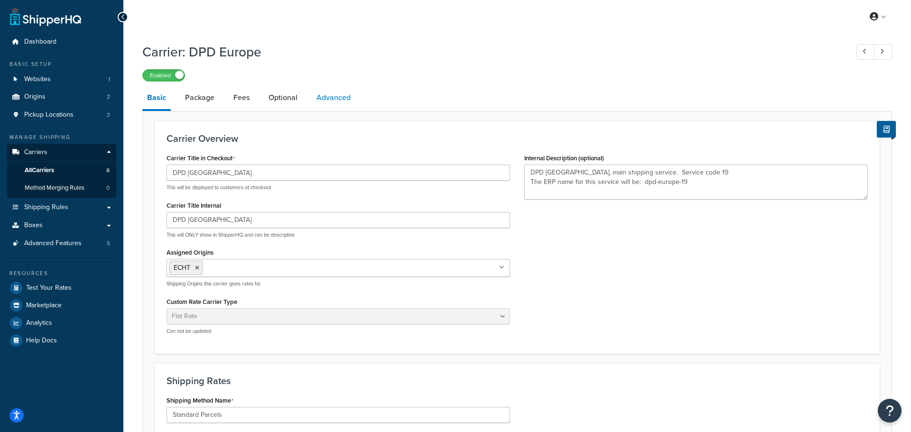
select select "false"
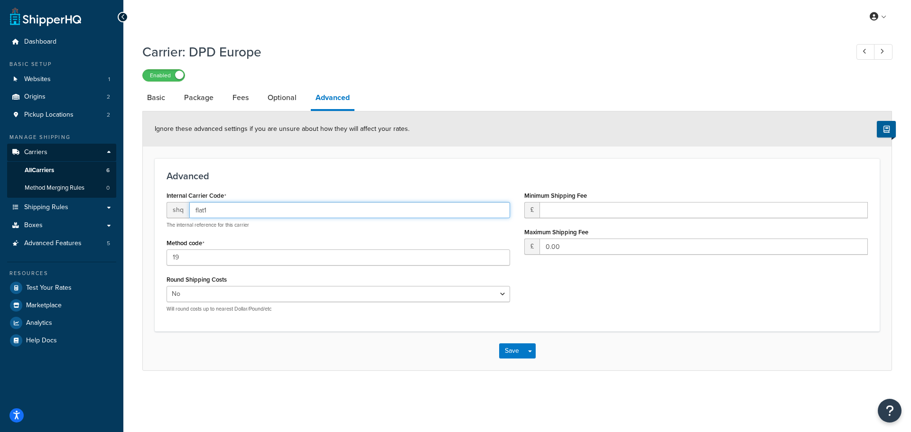
click at [204, 210] on input "flat1" at bounding box center [349, 210] width 321 height 16
type input "19"
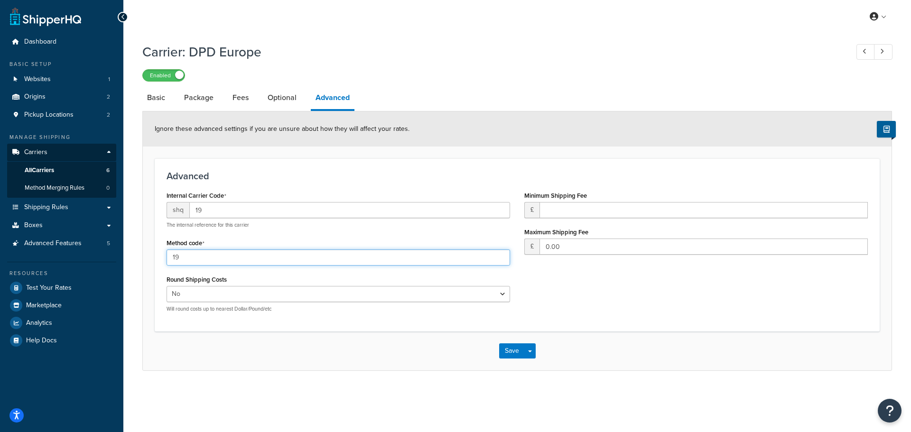
click at [161, 255] on div "Internal Carrier Code shq 19 The internal reference for this carrier Method cod…" at bounding box center [338, 254] width 358 height 131
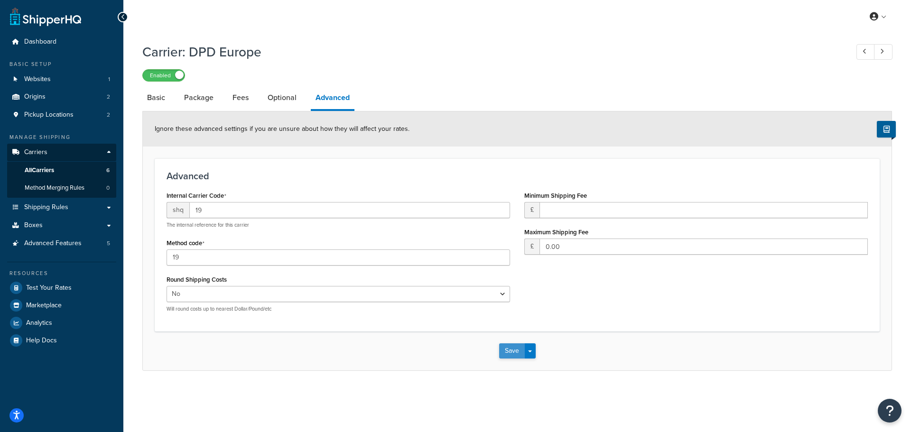
click at [514, 353] on button "Save" at bounding box center [512, 351] width 26 height 15
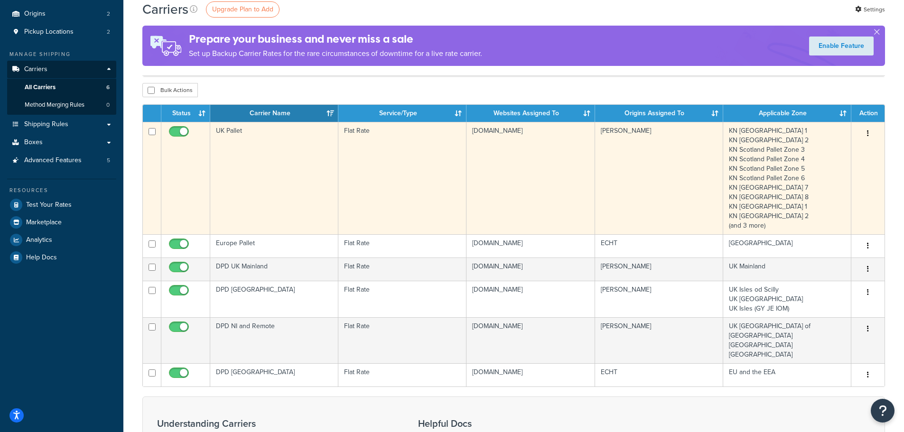
scroll to position [95, 0]
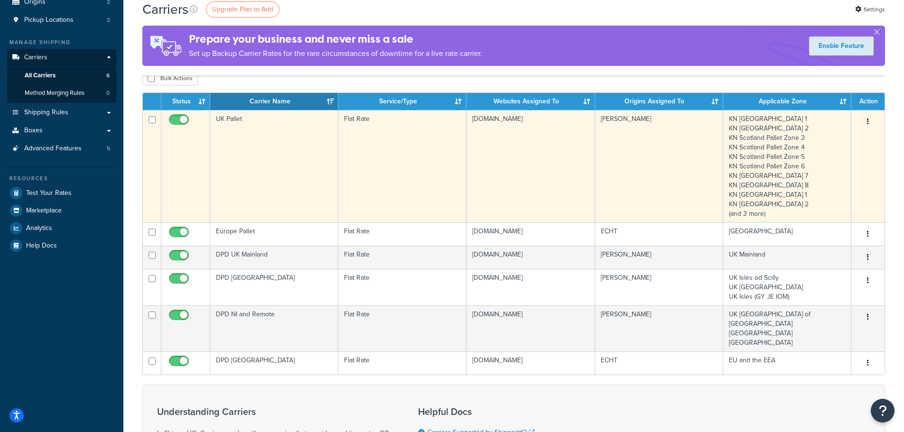
click at [259, 175] on td "UK Pallet" at bounding box center [274, 166] width 128 height 112
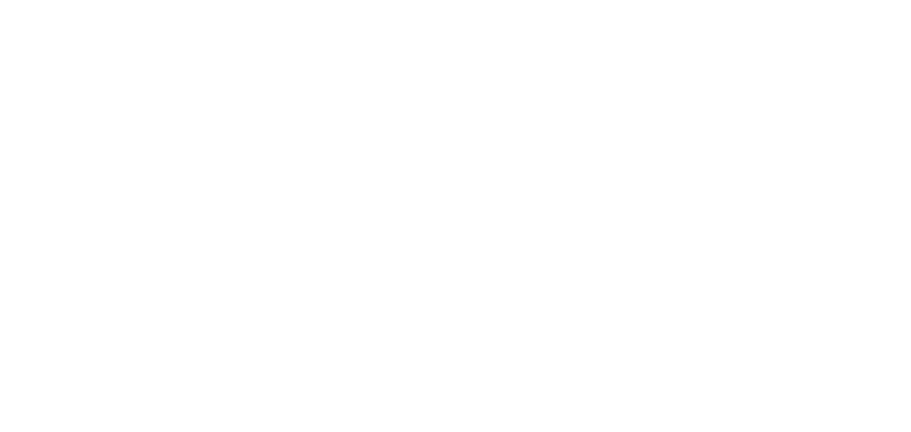
select select "flat"
select select "package"
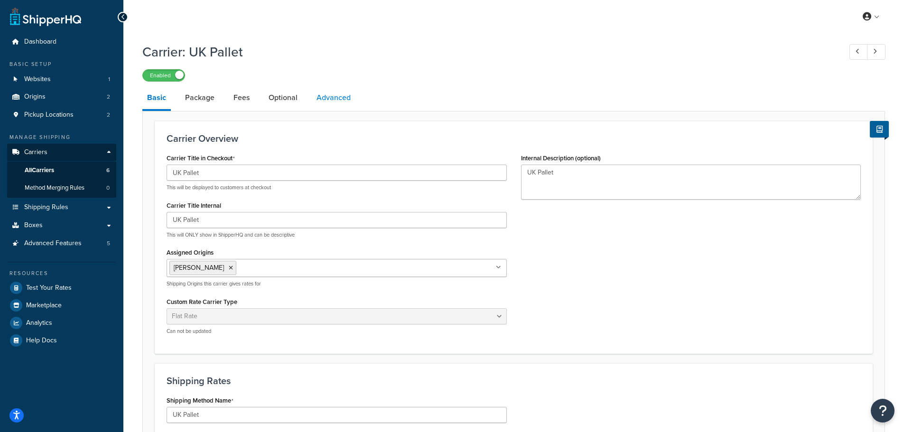
click at [330, 99] on link "Advanced" at bounding box center [334, 97] width 44 height 23
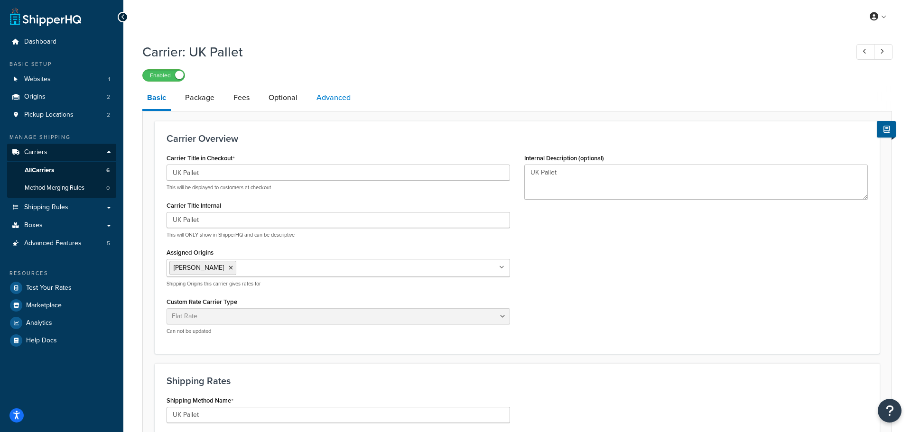
select select "false"
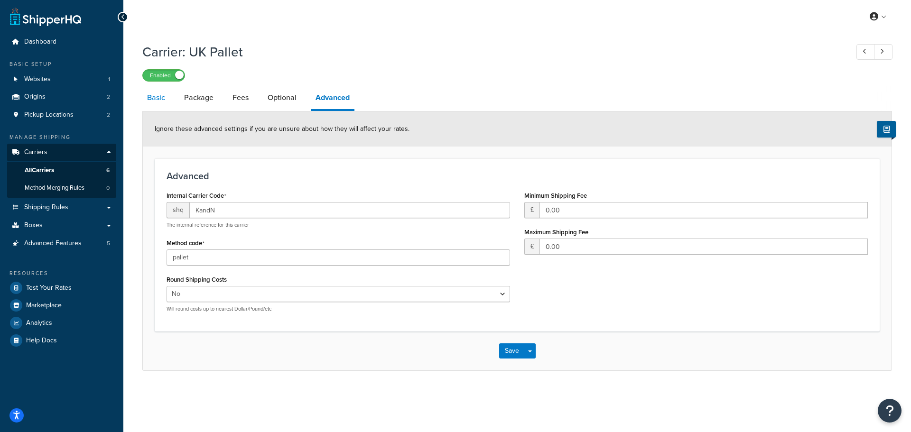
click at [145, 97] on link "Basic" at bounding box center [156, 97] width 28 height 23
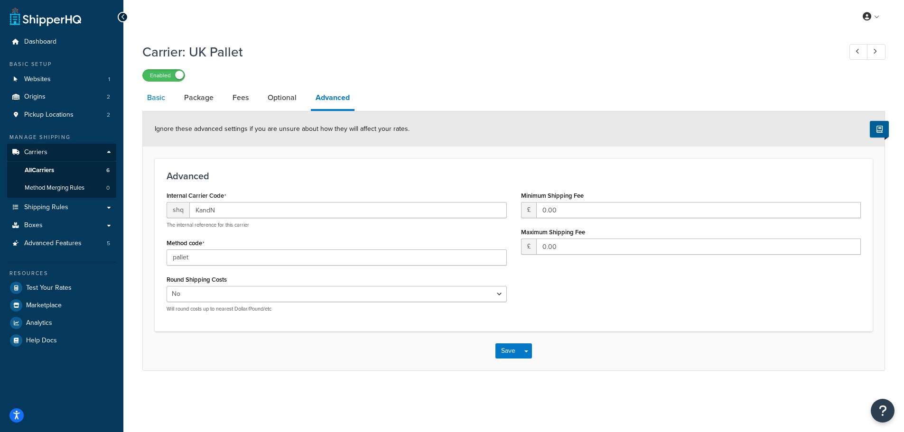
select select "flat"
select select "package"
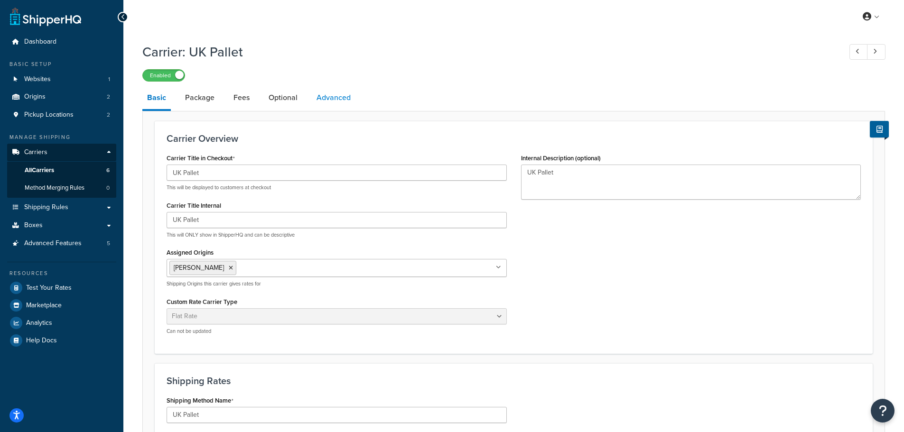
click at [334, 95] on link "Advanced" at bounding box center [334, 97] width 44 height 23
select select "false"
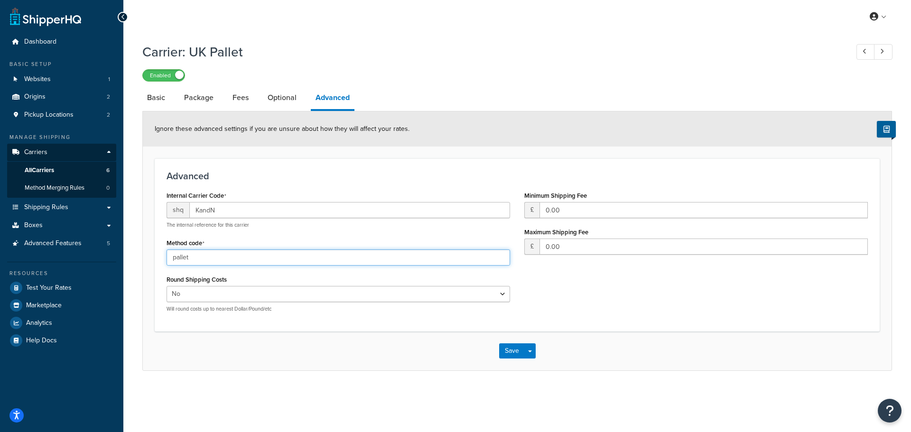
drag, startPoint x: 204, startPoint y: 255, endPoint x: 168, endPoint y: 256, distance: 36.1
click at [170, 256] on input "pallet" at bounding box center [339, 258] width 344 height 16
type input "st"
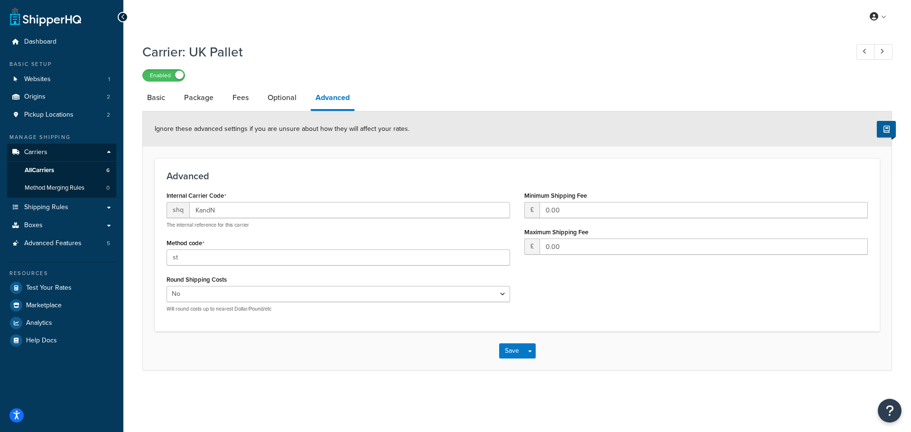
click at [250, 338] on div "Save Save Dropdown Save and Edit" at bounding box center [517, 351] width 749 height 39
click at [508, 350] on button "Save" at bounding box center [512, 351] width 26 height 15
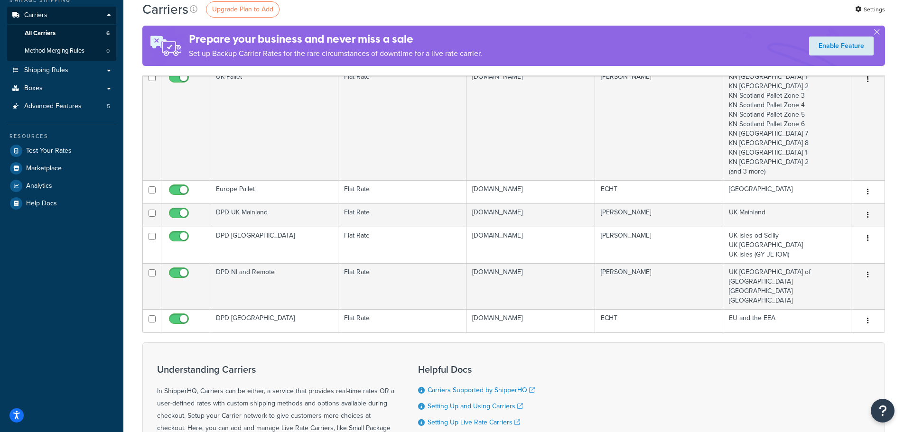
scroll to position [142, 0]
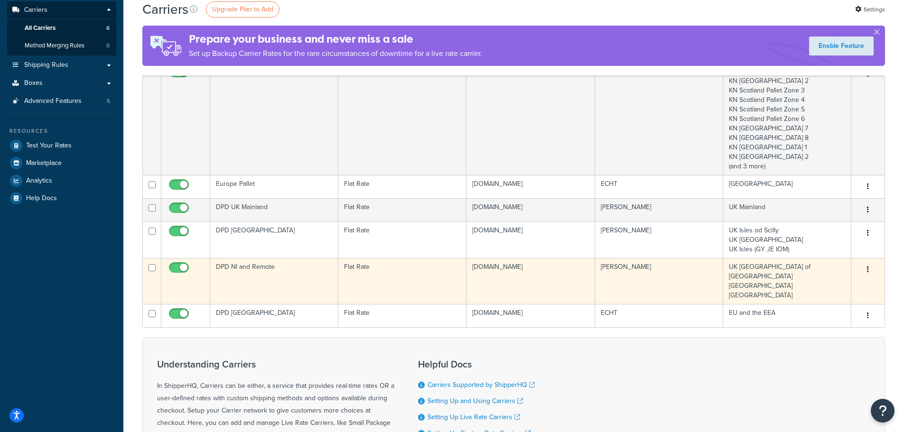
click at [250, 276] on td "DPD NI and Remote" at bounding box center [274, 281] width 128 height 46
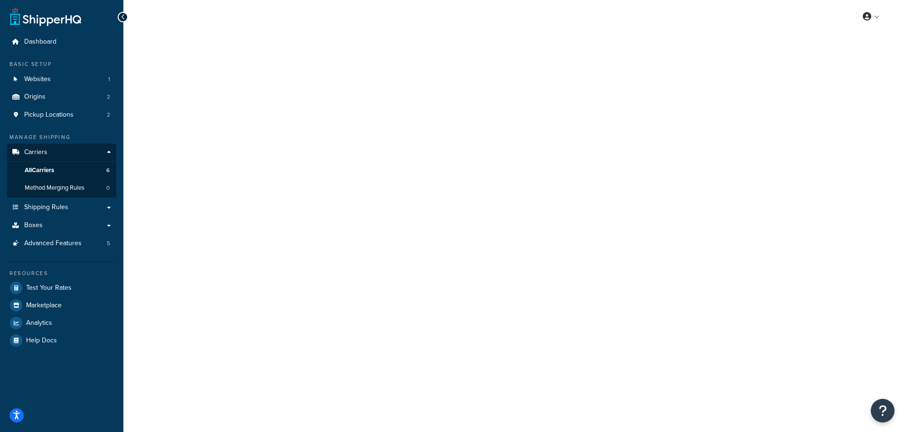
select select "flat"
select select "package"
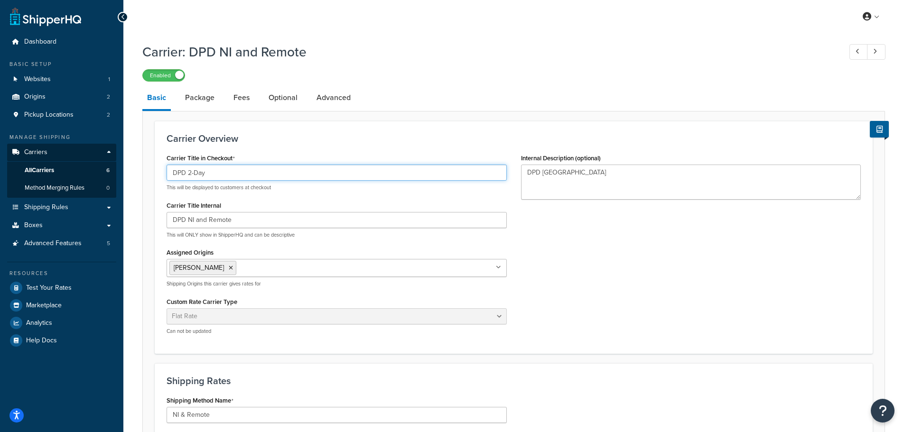
drag, startPoint x: 188, startPoint y: 174, endPoint x: 216, endPoint y: 172, distance: 28.5
click at [216, 172] on input "DPD 2-Day" at bounding box center [337, 173] width 340 height 16
click at [195, 173] on input "DPD NI Remote" at bounding box center [337, 173] width 340 height 16
type input "DPD NI & Remote"
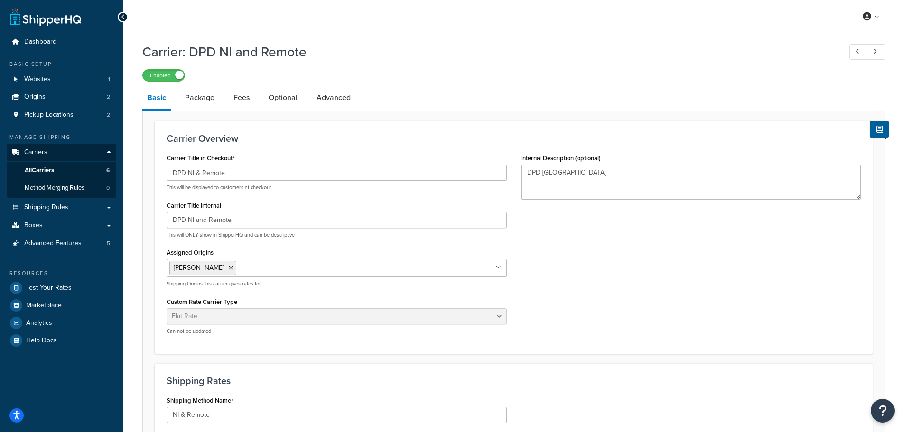
click at [246, 201] on div "Carrier Title Internal DPD NI and Remote This will ONLY show in ShipperHQ and c…" at bounding box center [337, 219] width 340 height 40
click at [336, 99] on link "Advanced" at bounding box center [334, 97] width 44 height 23
select select "false"
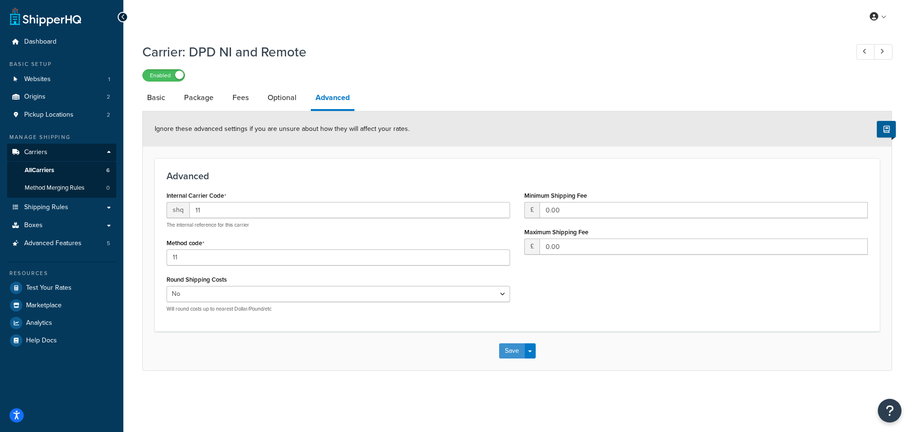
click at [509, 352] on button "Save" at bounding box center [512, 351] width 26 height 15
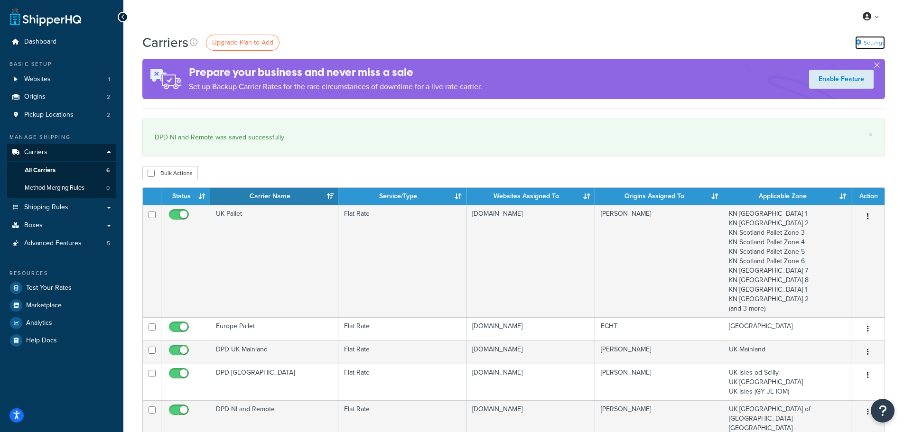
click at [873, 41] on link "Settings" at bounding box center [870, 42] width 30 height 13
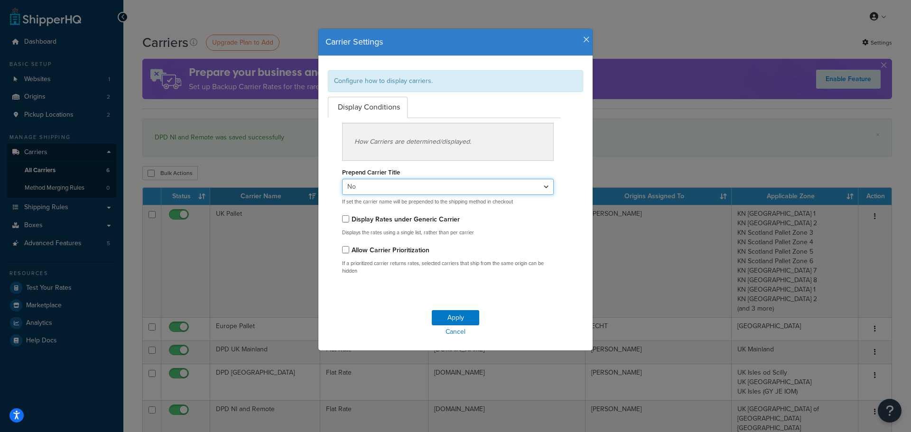
click at [383, 187] on select "Yes No" at bounding box center [448, 187] width 212 height 16
select select "true"
click at [342, 179] on select "Yes No" at bounding box center [448, 187] width 212 height 16
click at [454, 317] on button "Apply" at bounding box center [455, 317] width 47 height 15
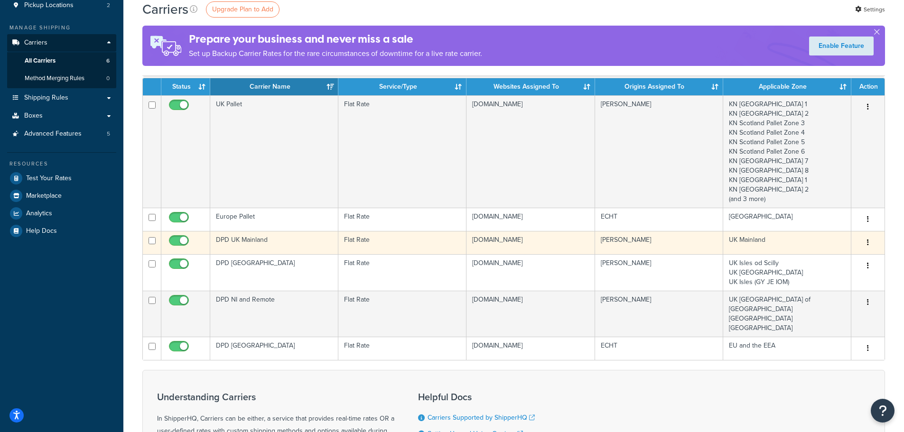
scroll to position [142, 0]
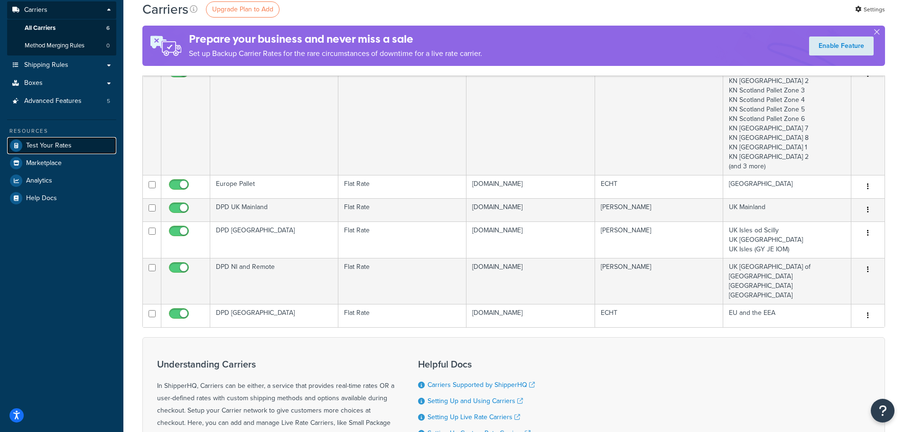
click at [44, 147] on span "Test Your Rates" at bounding box center [49, 146] width 46 height 8
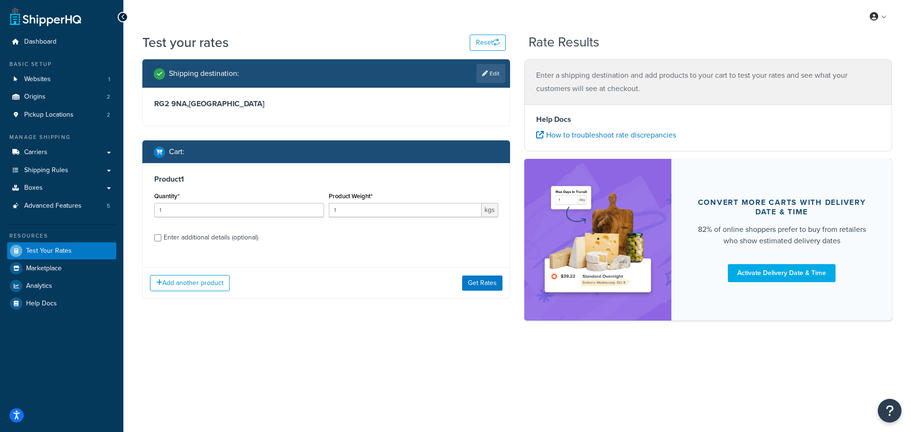
click at [187, 239] on div "Enter additional details (optional)" at bounding box center [211, 237] width 94 height 13
click at [161, 239] on input "Enter additional details (optional)" at bounding box center [157, 237] width 7 height 7
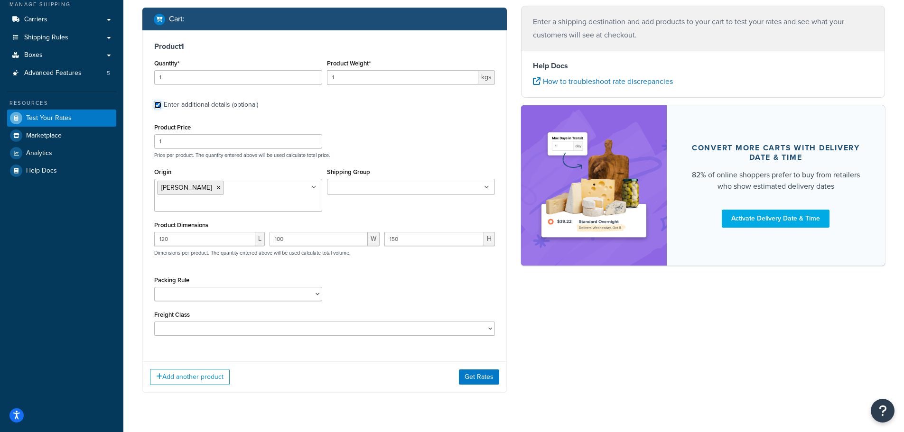
scroll to position [142, 0]
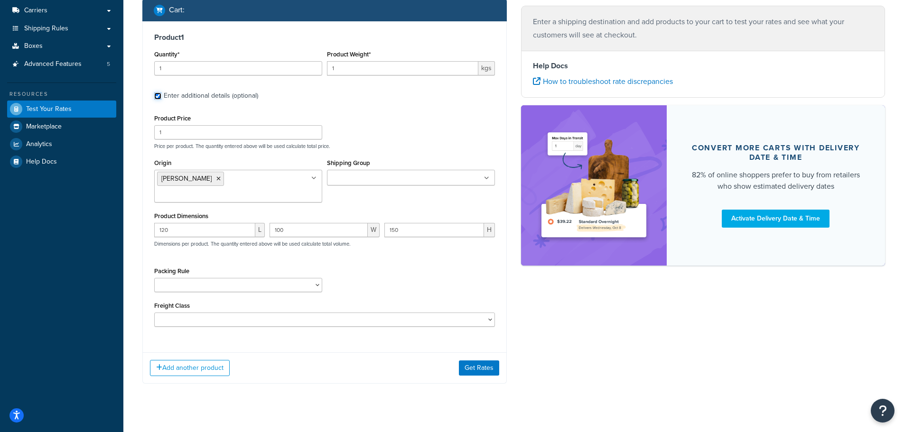
click at [156, 99] on input "Enter additional details (optional)" at bounding box center [157, 96] width 7 height 7
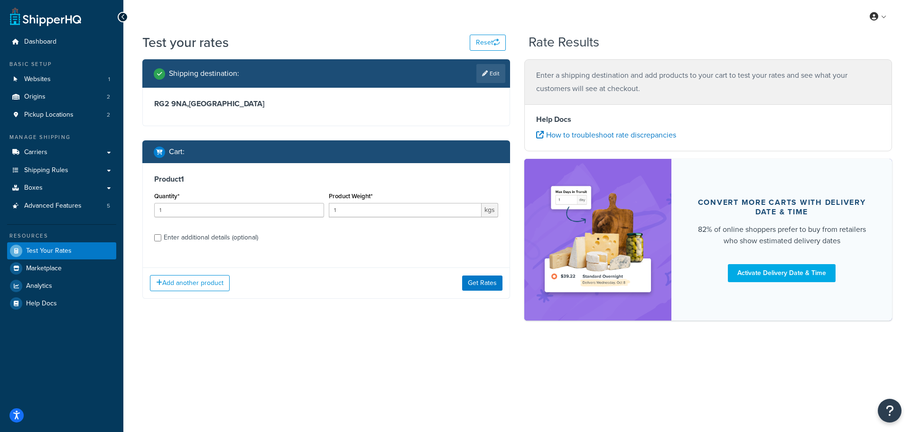
click at [198, 238] on div "Enter additional details (optional)" at bounding box center [211, 237] width 94 height 13
click at [161, 238] on input "Enter additional details (optional)" at bounding box center [157, 237] width 7 height 7
checkbox input "true"
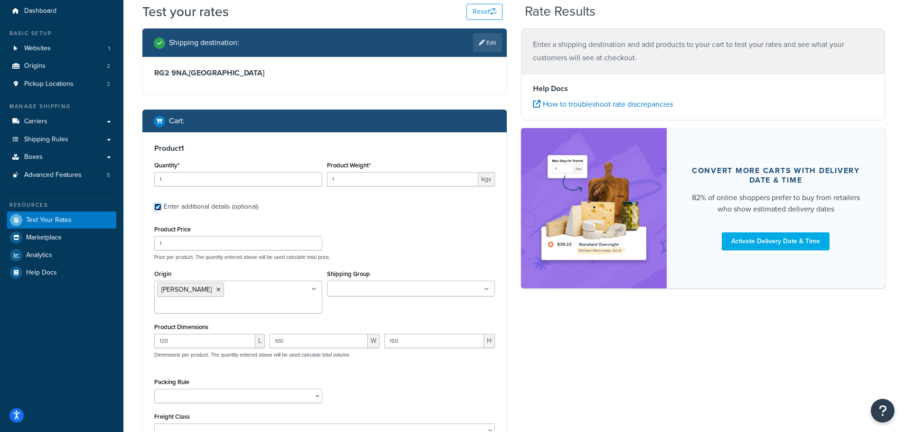
scroll to position [73, 0]
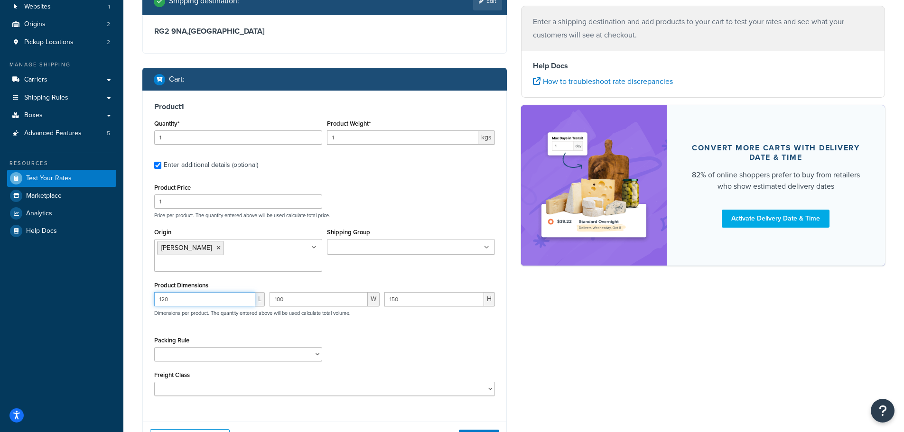
drag, startPoint x: 165, startPoint y: 289, endPoint x: 142, endPoint y: 290, distance: 22.8
click at [143, 290] on div "Product 1 Quantity* 1 Product Weight* 1 kgs Enter additional details (optional)…" at bounding box center [325, 253] width 364 height 324
click at [263, 292] on div "L 100 W 150 H Dimensions per product. The quantity entered above will be used c…" at bounding box center [325, 309] width 346 height 35
drag, startPoint x: 415, startPoint y: 288, endPoint x: 364, endPoint y: 288, distance: 51.7
click at [364, 292] on div "L W 150 H Dimensions per product. The quantity entered above will be used calcu…" at bounding box center [325, 309] width 346 height 35
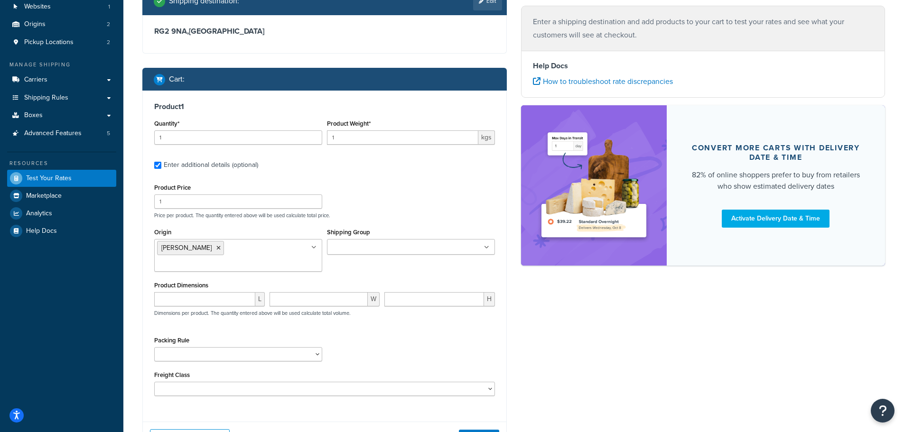
click at [377, 334] on div "Packing Rule Separate" at bounding box center [325, 351] width 346 height 35
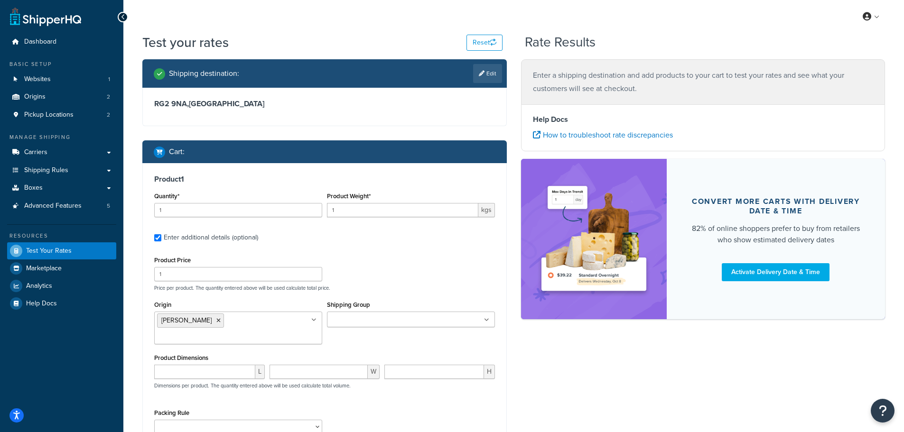
click at [300, 102] on h3 "RG2 9NA , United Kingdom" at bounding box center [324, 103] width 341 height 9
click at [479, 73] on icon at bounding box center [482, 74] width 6 height 6
select select "GB"
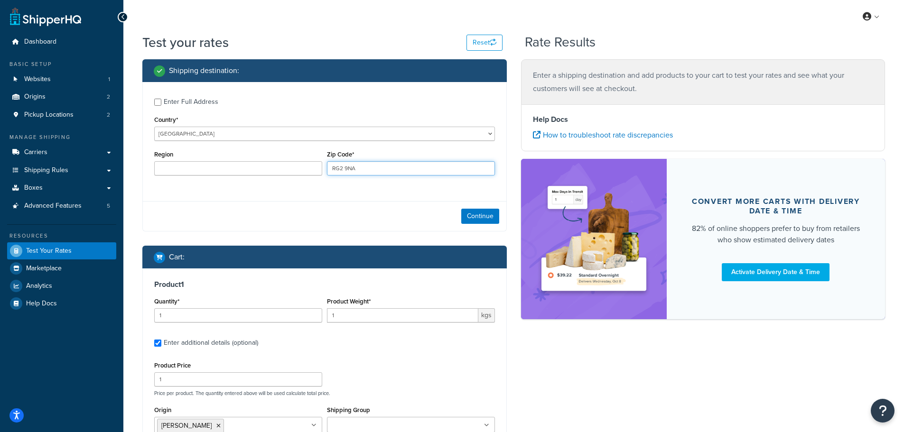
drag, startPoint x: 364, startPoint y: 172, endPoint x: 294, endPoint y: 170, distance: 70.3
click at [294, 170] on div "Region Zip Code* RG2 9NA" at bounding box center [325, 165] width 346 height 35
paste input "8947173523644 winterful-life-gloss-white-30cl-lotti-christmas-candle-jar"
type input "8947173523644 winterful-life-gloss-white-30cl-lotti-christmas-candle-jar"
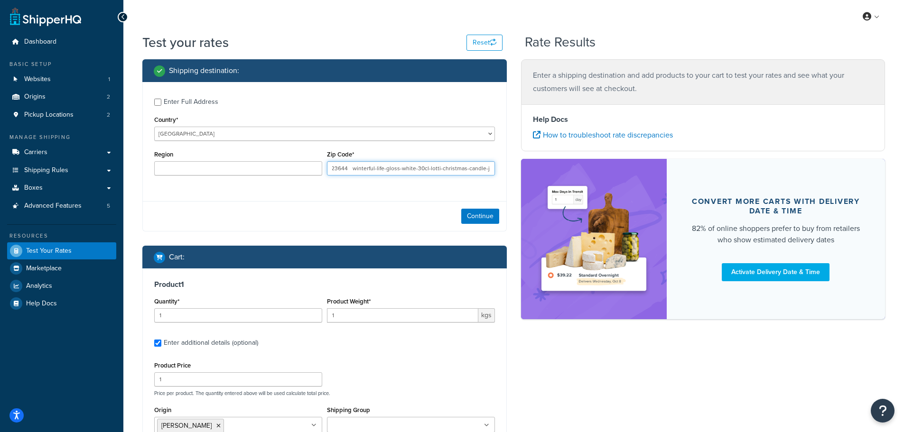
click at [357, 169] on input "8947173523644 winterful-life-gloss-white-30cl-lotti-christmas-candle-jar" at bounding box center [411, 168] width 168 height 14
click at [357, 168] on input "8947173523644 winterful-life-gloss-white-30cl-lotti-christmas-candle-jar" at bounding box center [411, 168] width 168 height 14
type input "BT4 6TH"
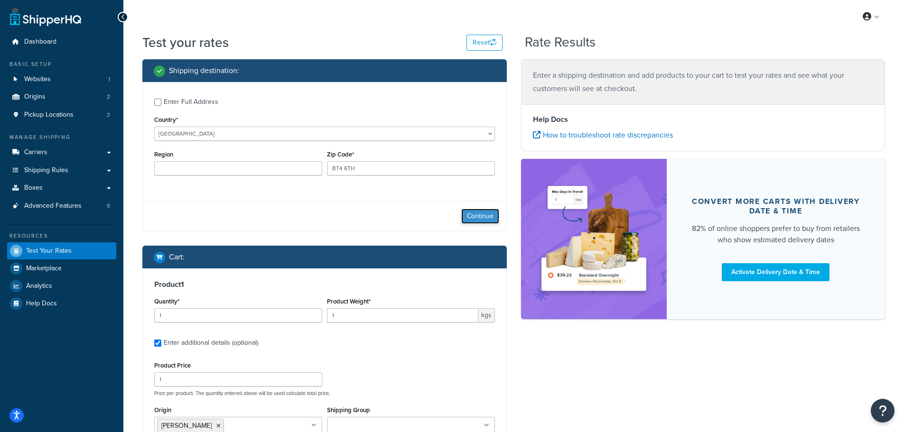
click at [472, 215] on button "Continue" at bounding box center [480, 216] width 38 height 15
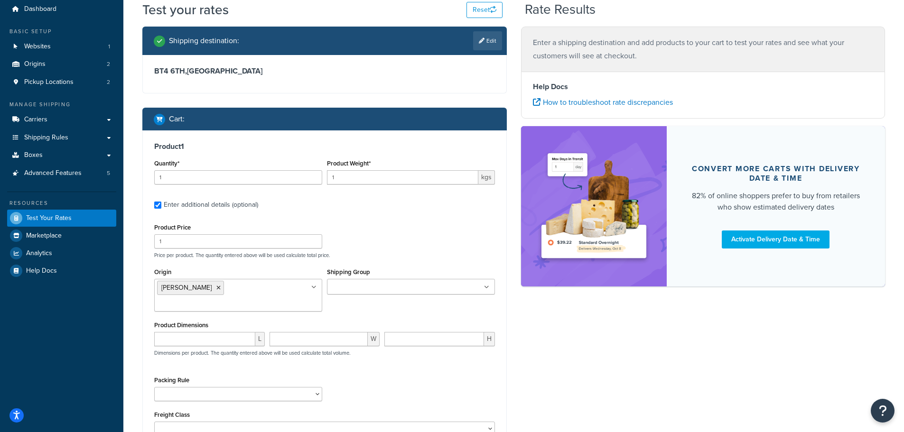
scroll to position [95, 0]
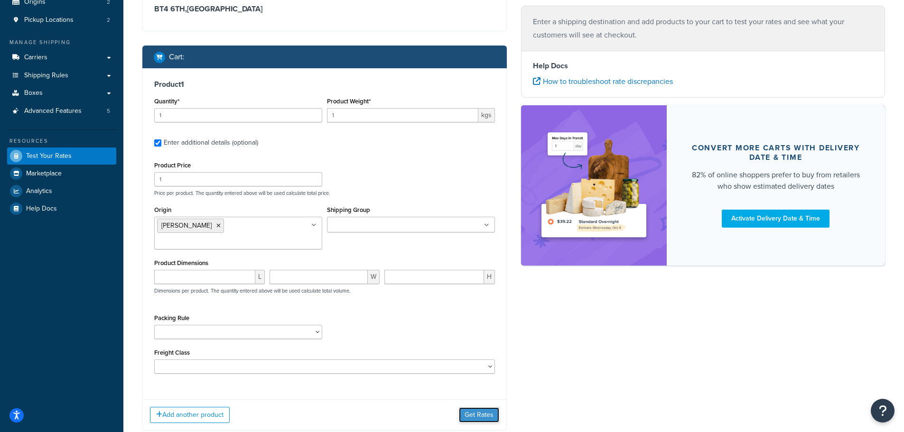
click at [480, 408] on button "Get Rates" at bounding box center [479, 415] width 40 height 15
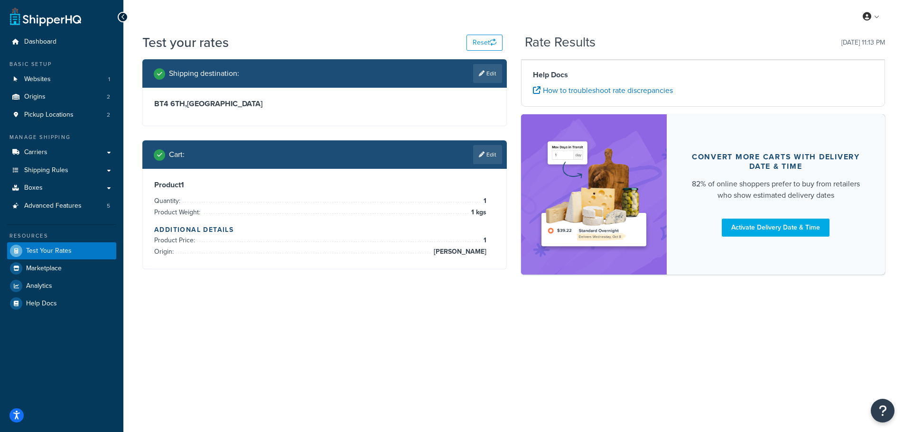
scroll to position [0, 0]
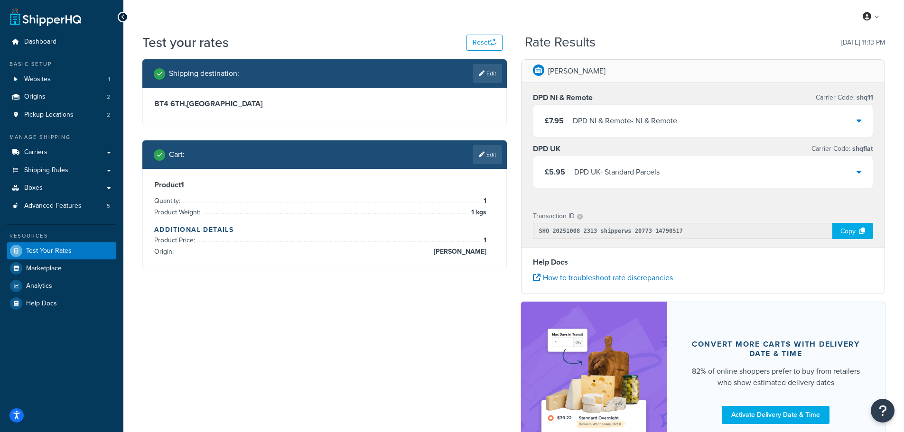
click at [751, 171] on div "£5.95 DPD UK - Standard Parcels" at bounding box center [703, 172] width 340 height 32
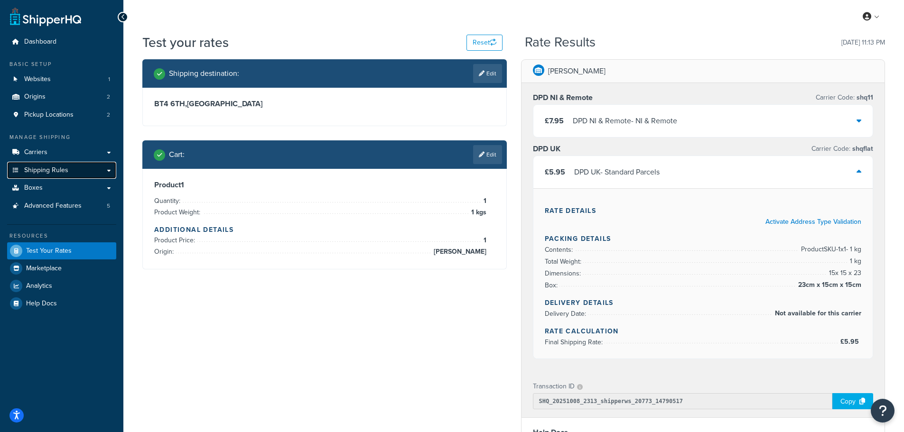
click at [48, 163] on link "Shipping Rules" at bounding box center [61, 171] width 109 height 18
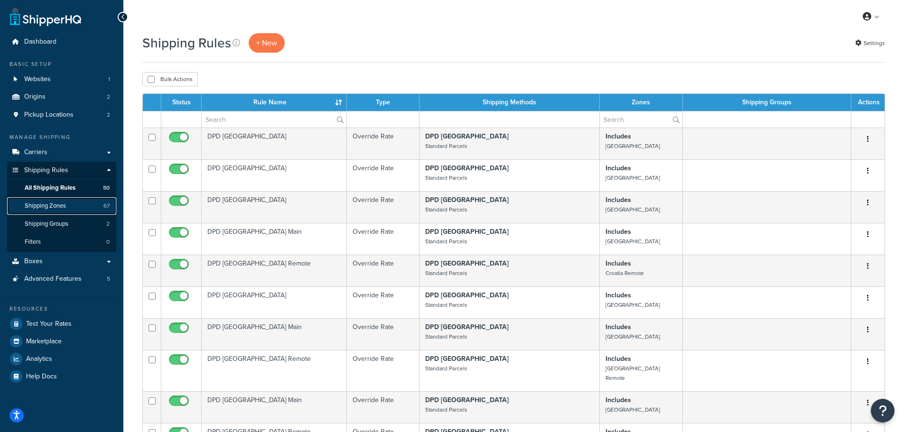
click at [47, 204] on span "Shipping Zones" at bounding box center [45, 206] width 41 height 8
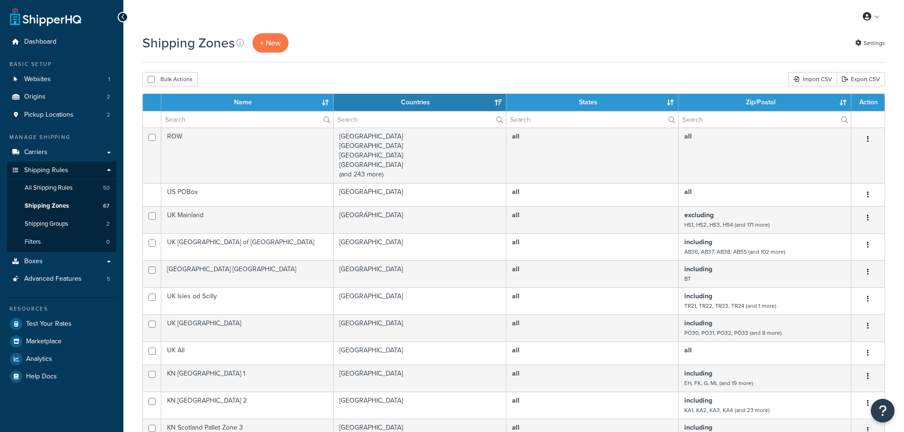
select select "15"
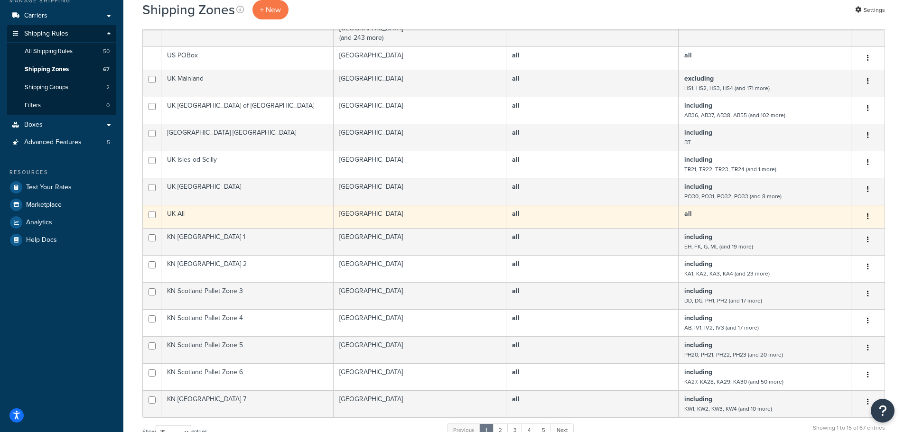
scroll to position [142, 0]
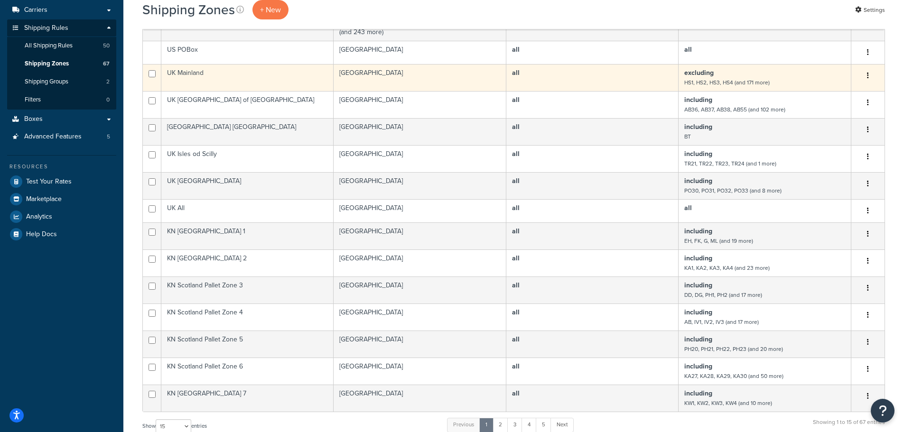
click at [261, 75] on td "UK Mainland" at bounding box center [247, 77] width 172 height 27
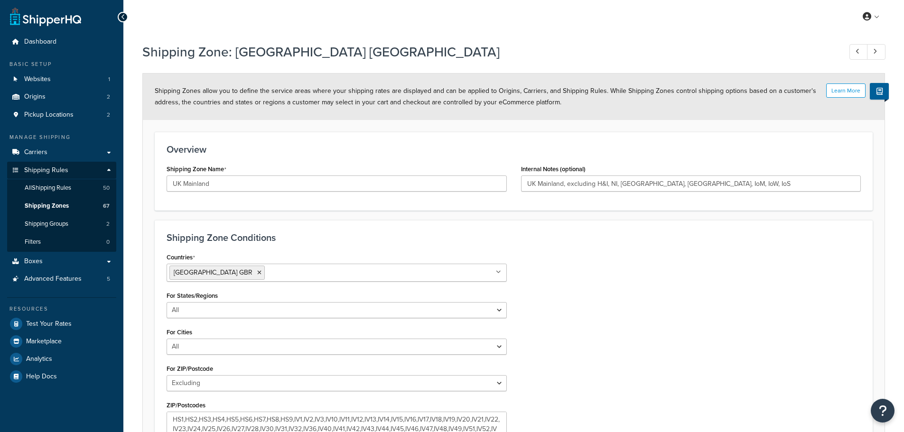
select select "excluding"
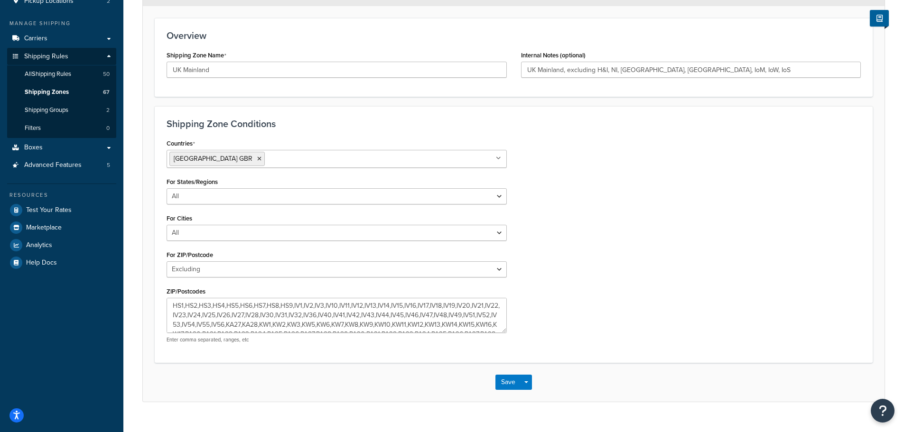
scroll to position [131, 0]
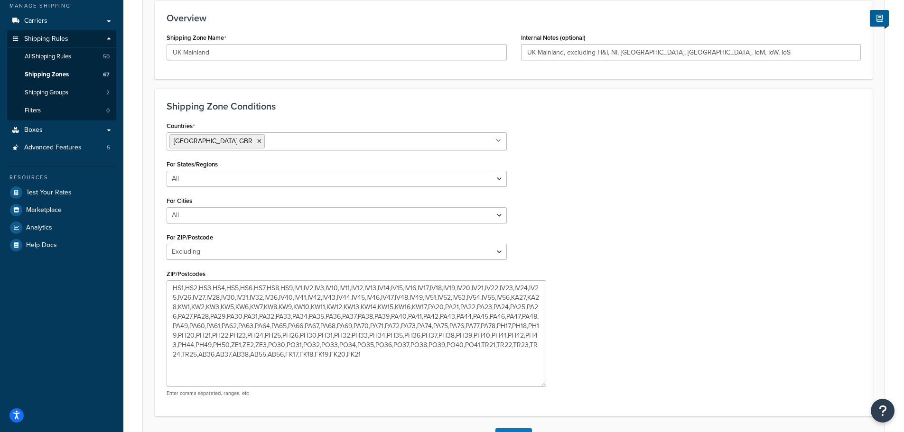
drag, startPoint x: 502, startPoint y: 311, endPoint x: 541, endPoint y: 383, distance: 81.4
click at [541, 383] on textarea "HS1,HS2,HS3,HS4,HS5,HS6,HS7,HS8,HS9,IV1,IV2,IV3,IV10,IV11,IV12,IV13,IV14,IV15,I…" at bounding box center [357, 333] width 380 height 106
click at [172, 289] on textarea "HS1,HS2,HS3,HS4,HS5,HS6,HS7,HS8,HS9,IV1,IV2,IV3,IV10,IV11,IV12,IV13,IV14,IV15,I…" at bounding box center [357, 333] width 380 height 106
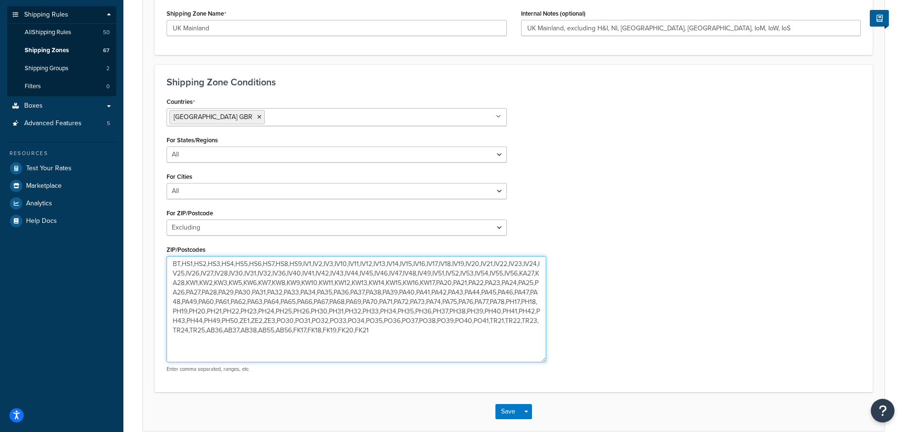
scroll to position [179, 0]
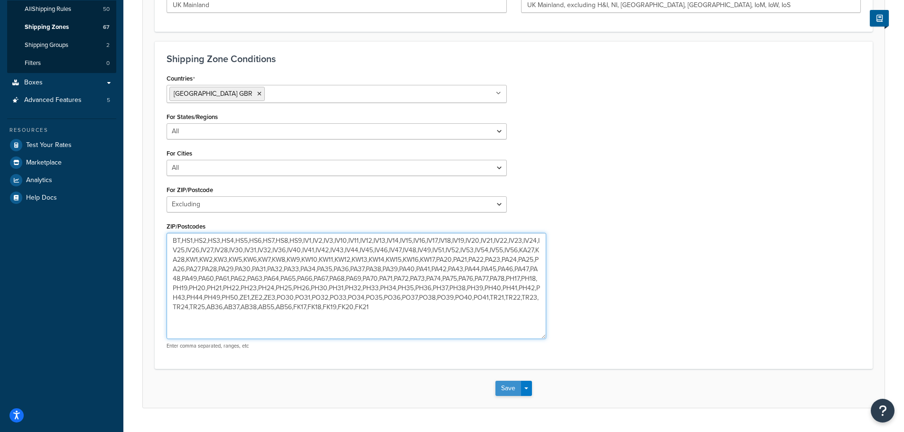
type textarea "BT,HS1,HS2,HS3,HS4,HS5,HS6,HS7,HS8,HS9,IV1,IV2,IV3,IV10,IV11,IV12,IV13,IV14,IV1…"
click at [509, 387] on button "Save" at bounding box center [508, 388] width 26 height 15
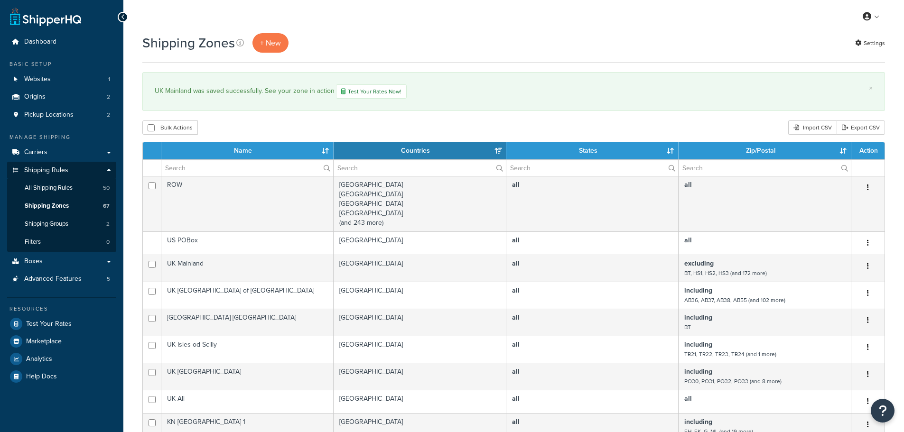
select select "15"
drag, startPoint x: 0, startPoint y: 0, endPoint x: 39, endPoint y: 324, distance: 326.1
click at [39, 324] on span "Test Your Rates" at bounding box center [49, 324] width 46 height 8
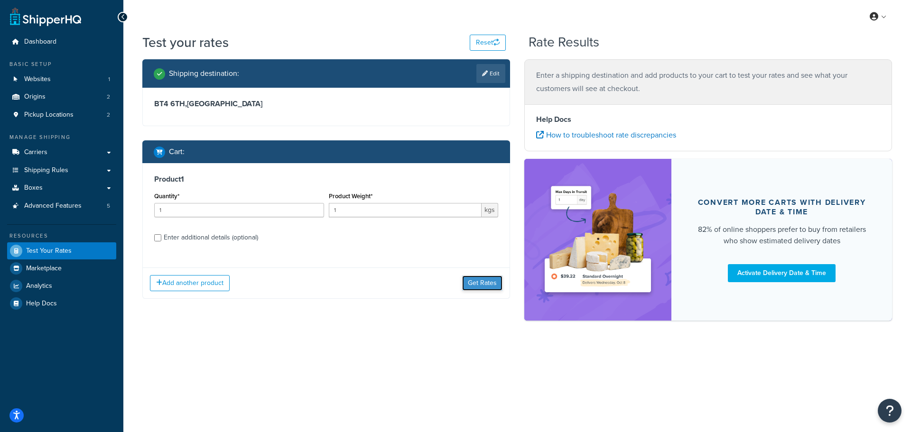
click at [479, 281] on button "Get Rates" at bounding box center [482, 283] width 40 height 15
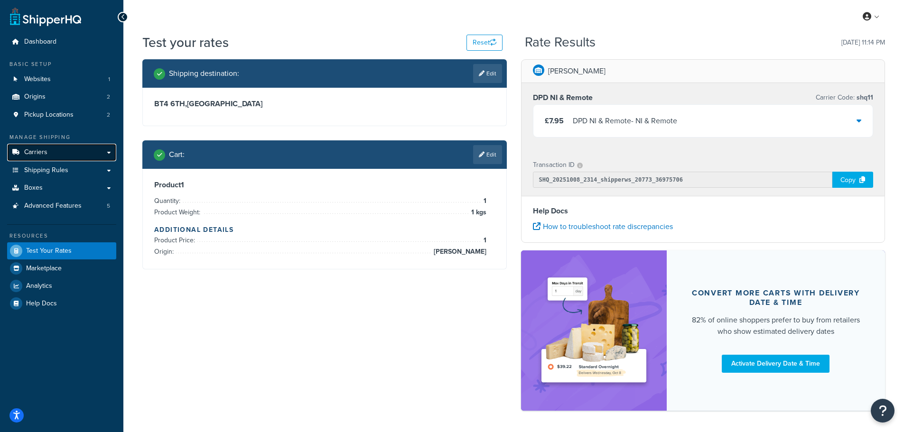
click at [55, 151] on link "Carriers" at bounding box center [61, 153] width 109 height 18
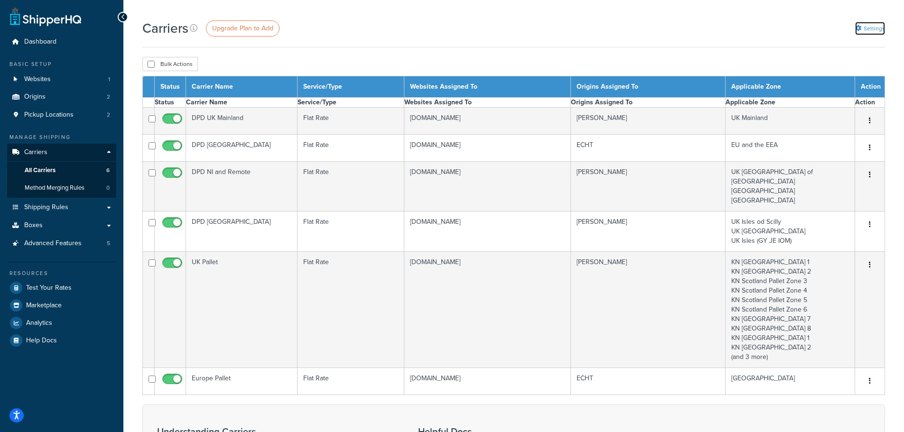
click at [869, 29] on link "Settings" at bounding box center [870, 28] width 30 height 13
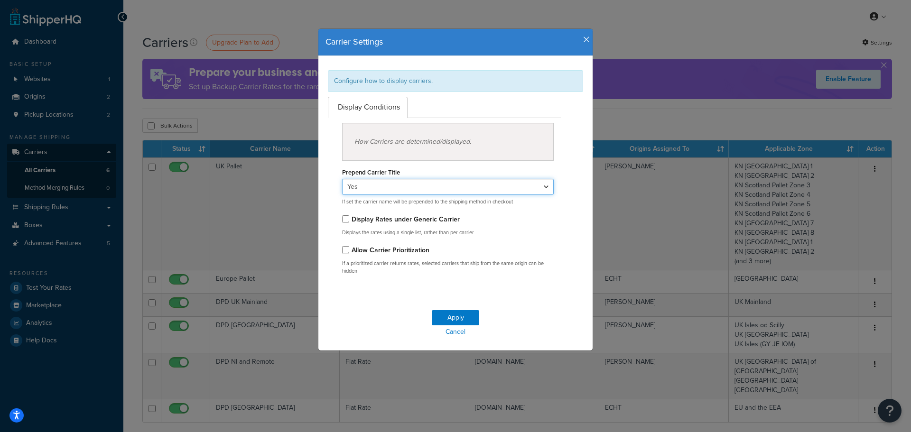
click at [383, 188] on select "Yes No" at bounding box center [448, 187] width 212 height 16
select select "false"
click at [342, 179] on select "Yes No" at bounding box center [448, 187] width 212 height 16
click at [443, 317] on button "Apply" at bounding box center [455, 317] width 47 height 15
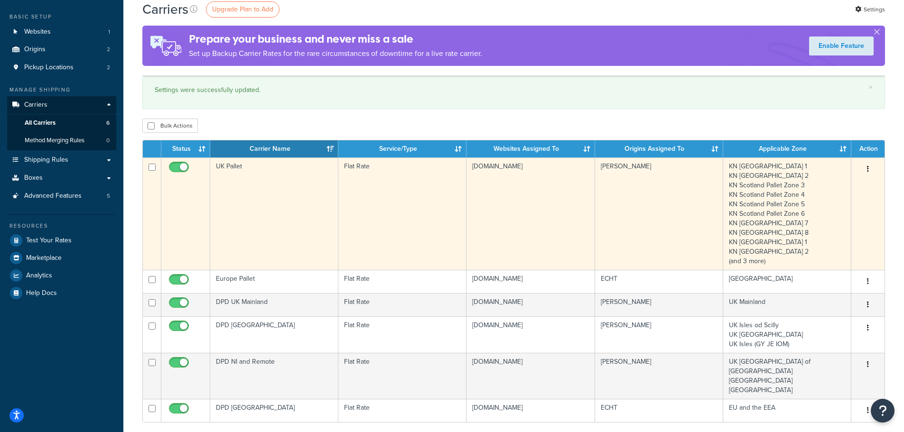
scroll to position [95, 0]
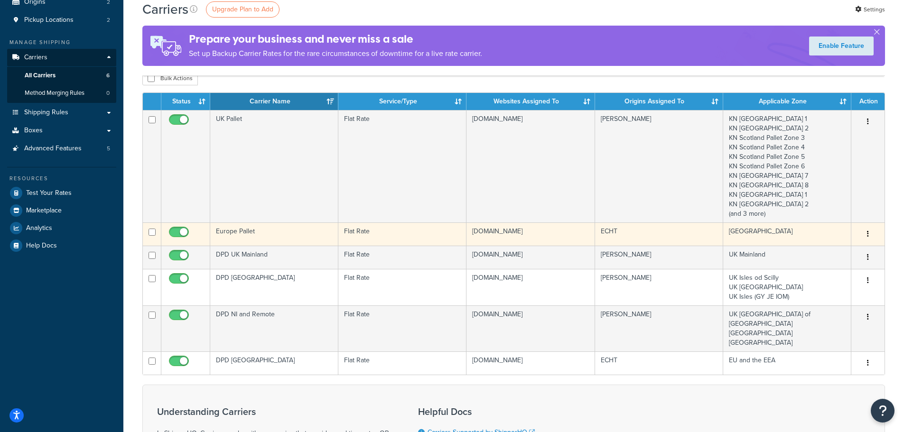
click at [278, 228] on td "Europe Pallet" at bounding box center [274, 234] width 128 height 23
